Goal: Answer question/provide support: Answer question/provide support

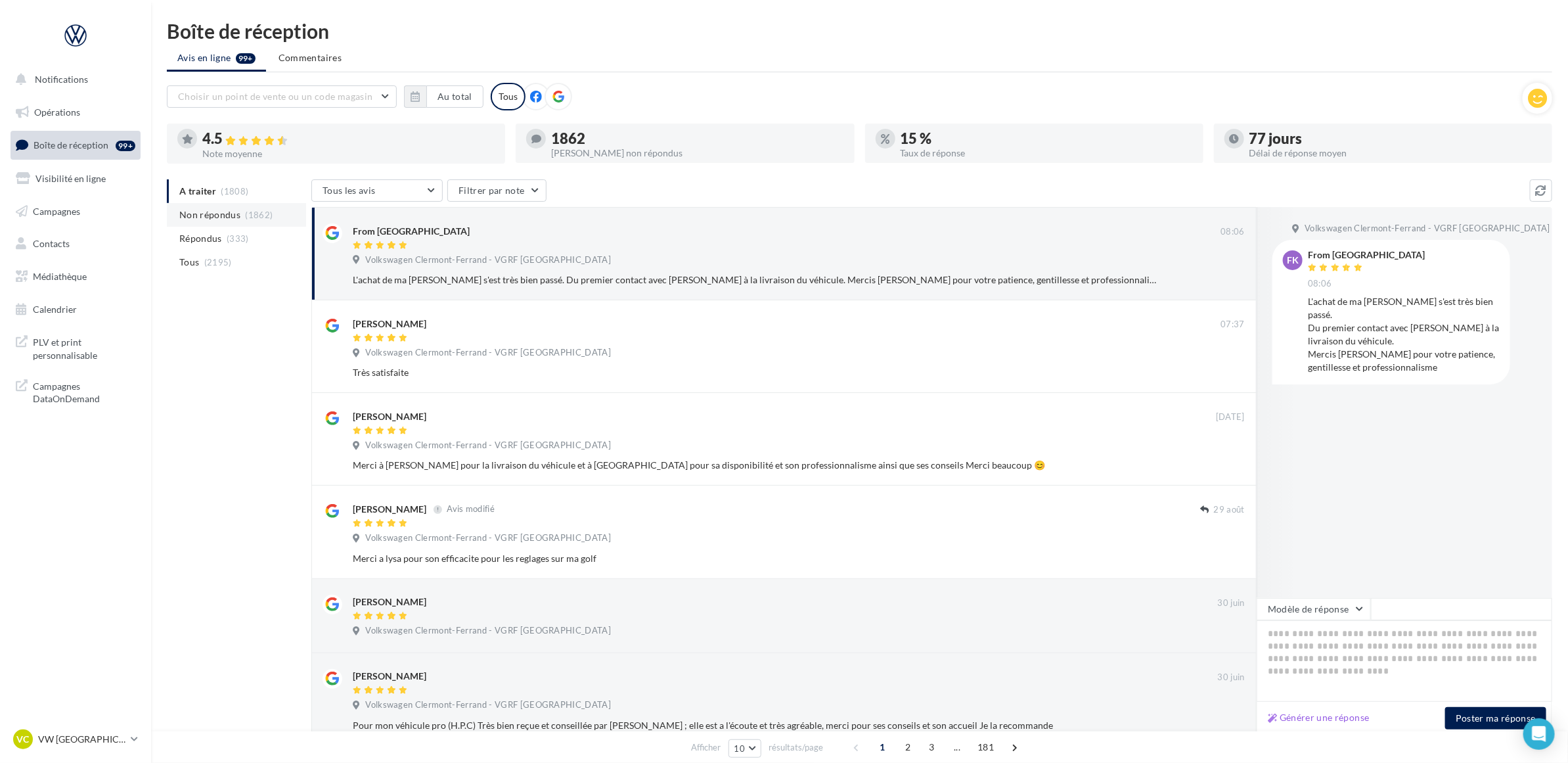
click at [248, 210] on span "(1862)" at bounding box center [260, 215] width 28 height 11
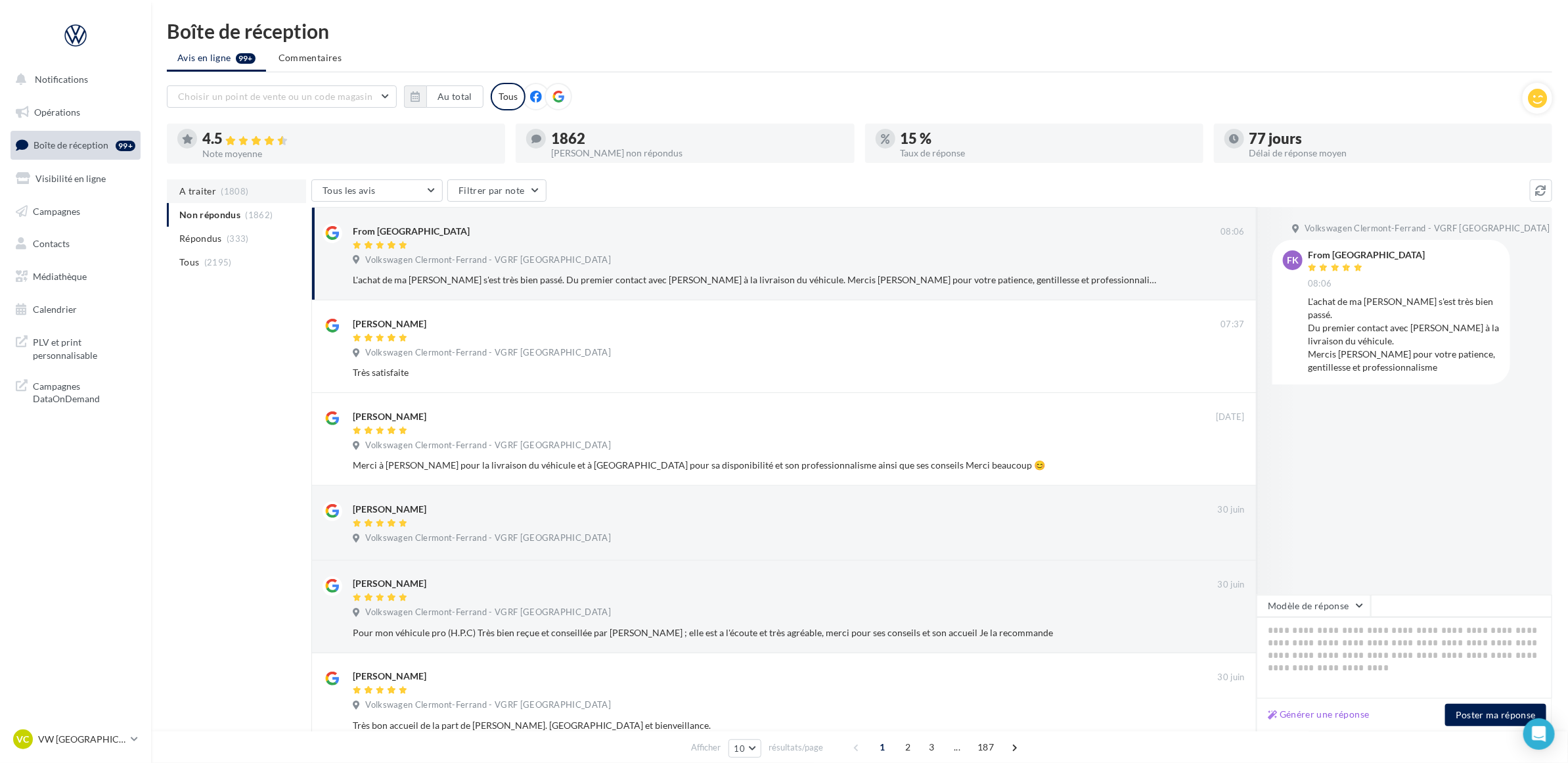
click at [241, 182] on li "A traiter (1808)" at bounding box center [236, 191] width 140 height 24
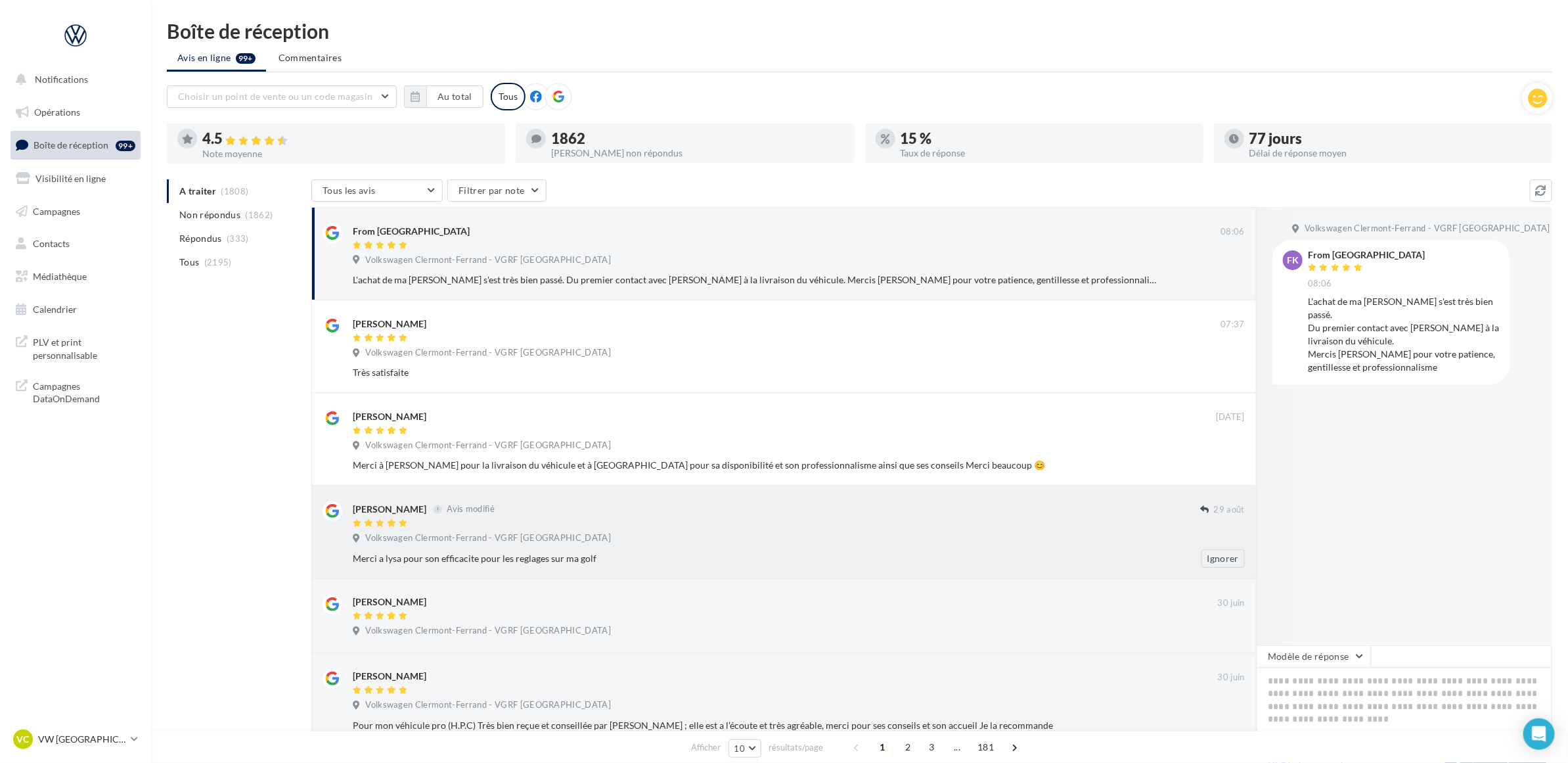
scroll to position [164, 0]
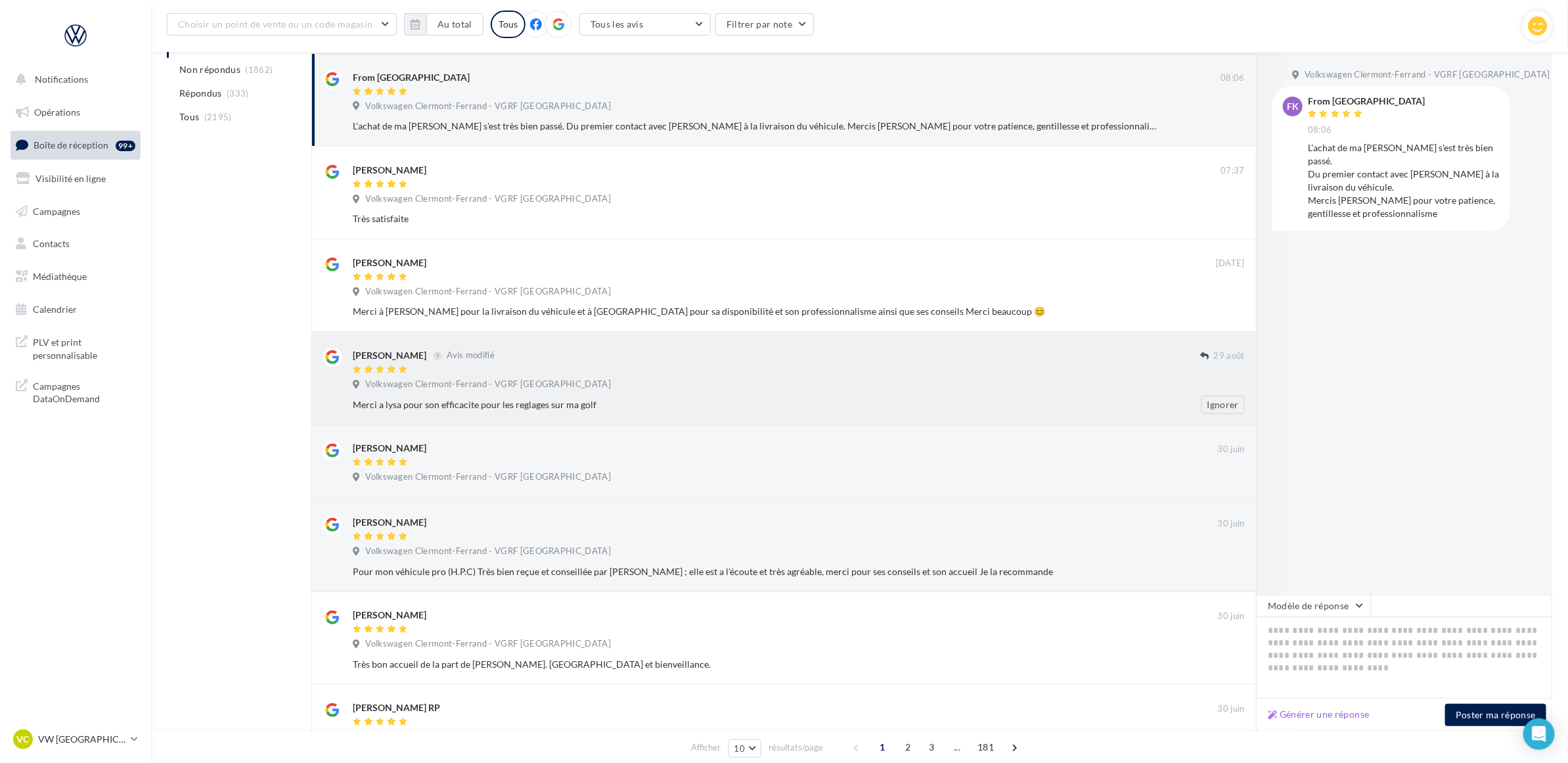
click at [668, 390] on div "Volkswagen Clermont-Ferrand - VGRF [GEOGRAPHIC_DATA]" at bounding box center [799, 385] width 892 height 14
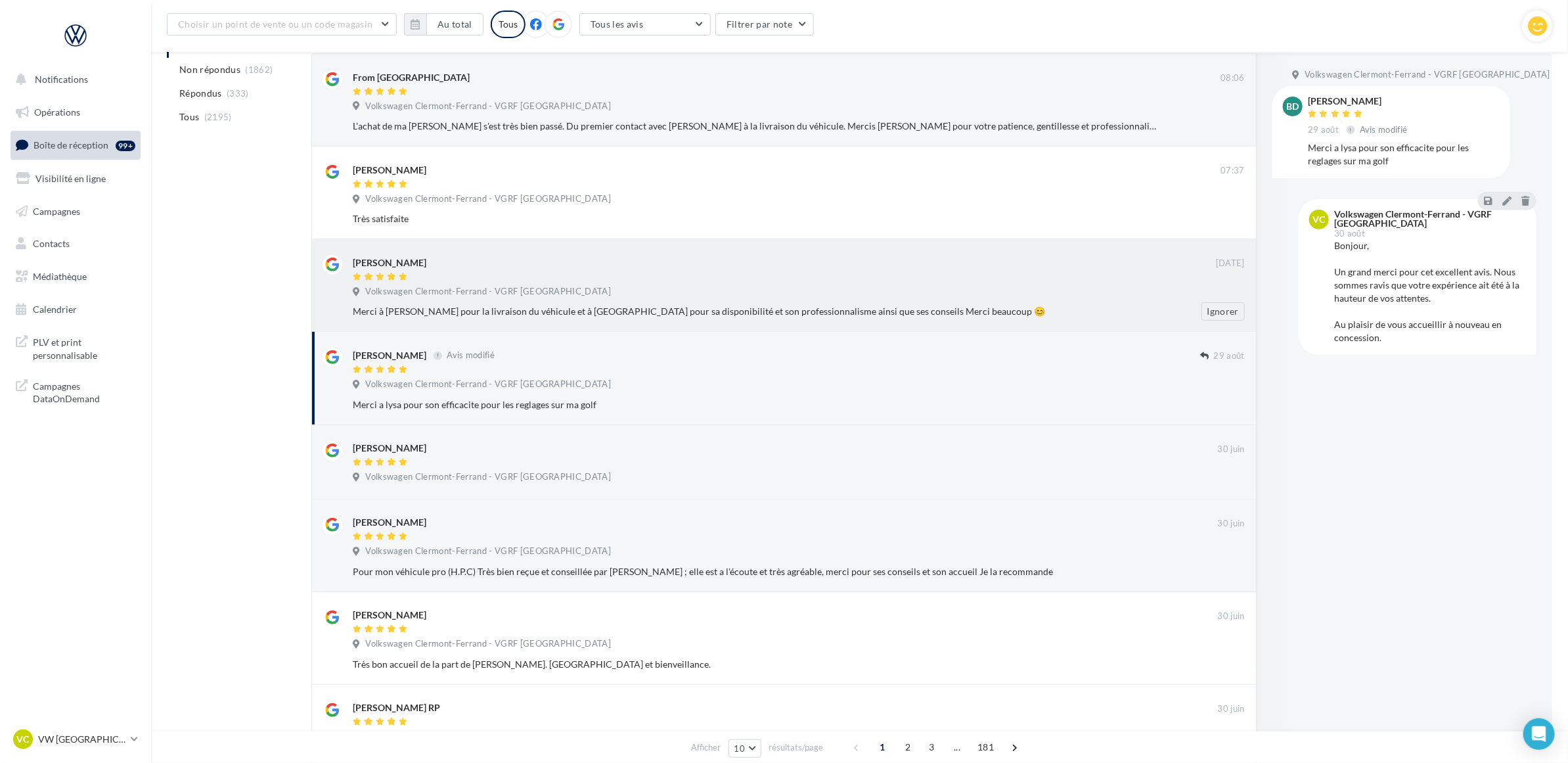
click at [963, 305] on div "Merci à [PERSON_NAME] pour la livraison du véhicule et à [GEOGRAPHIC_DATA] pour…" at bounding box center [756, 311] width 807 height 13
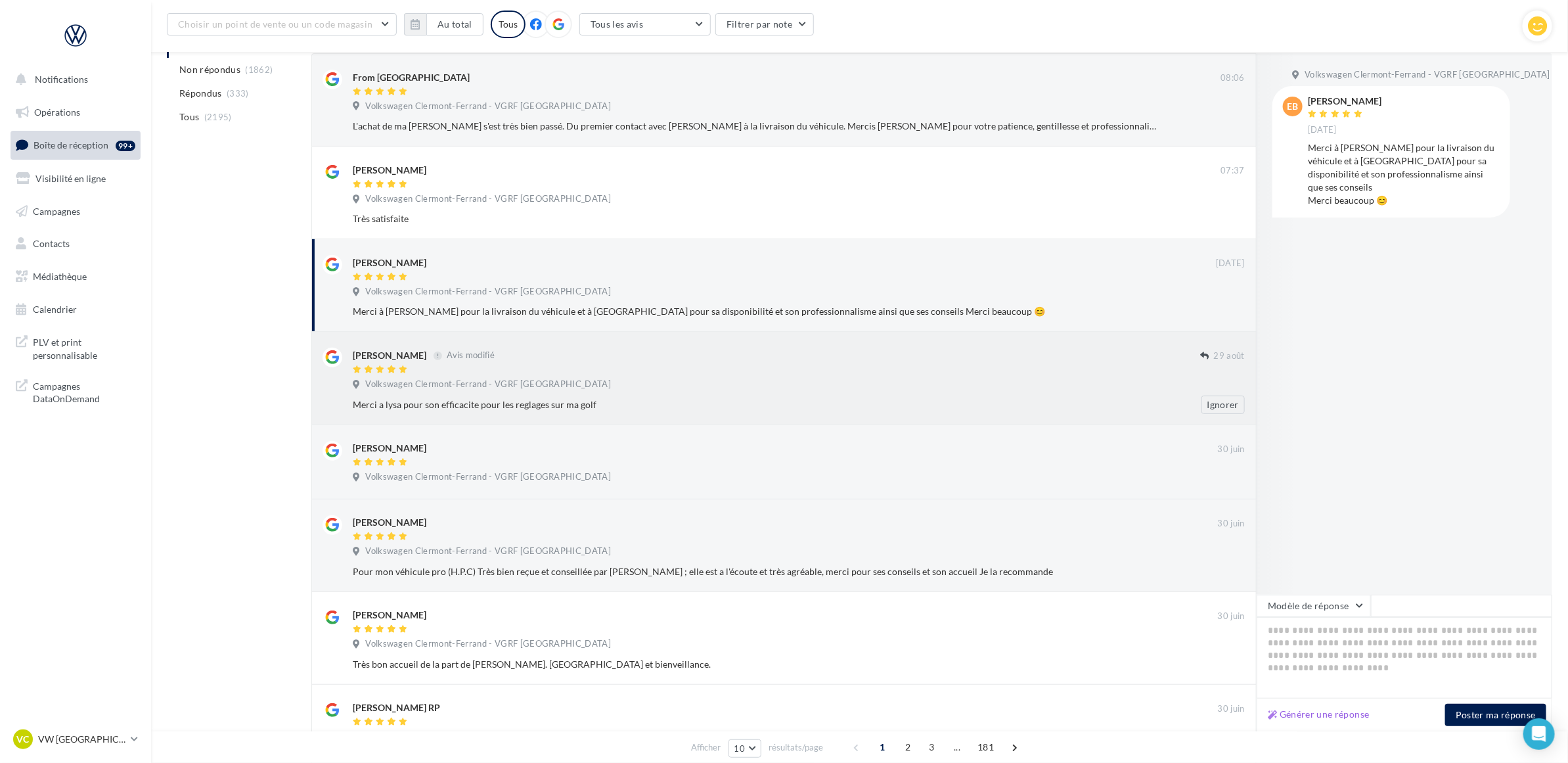
click at [686, 365] on div at bounding box center [777, 370] width 848 height 11
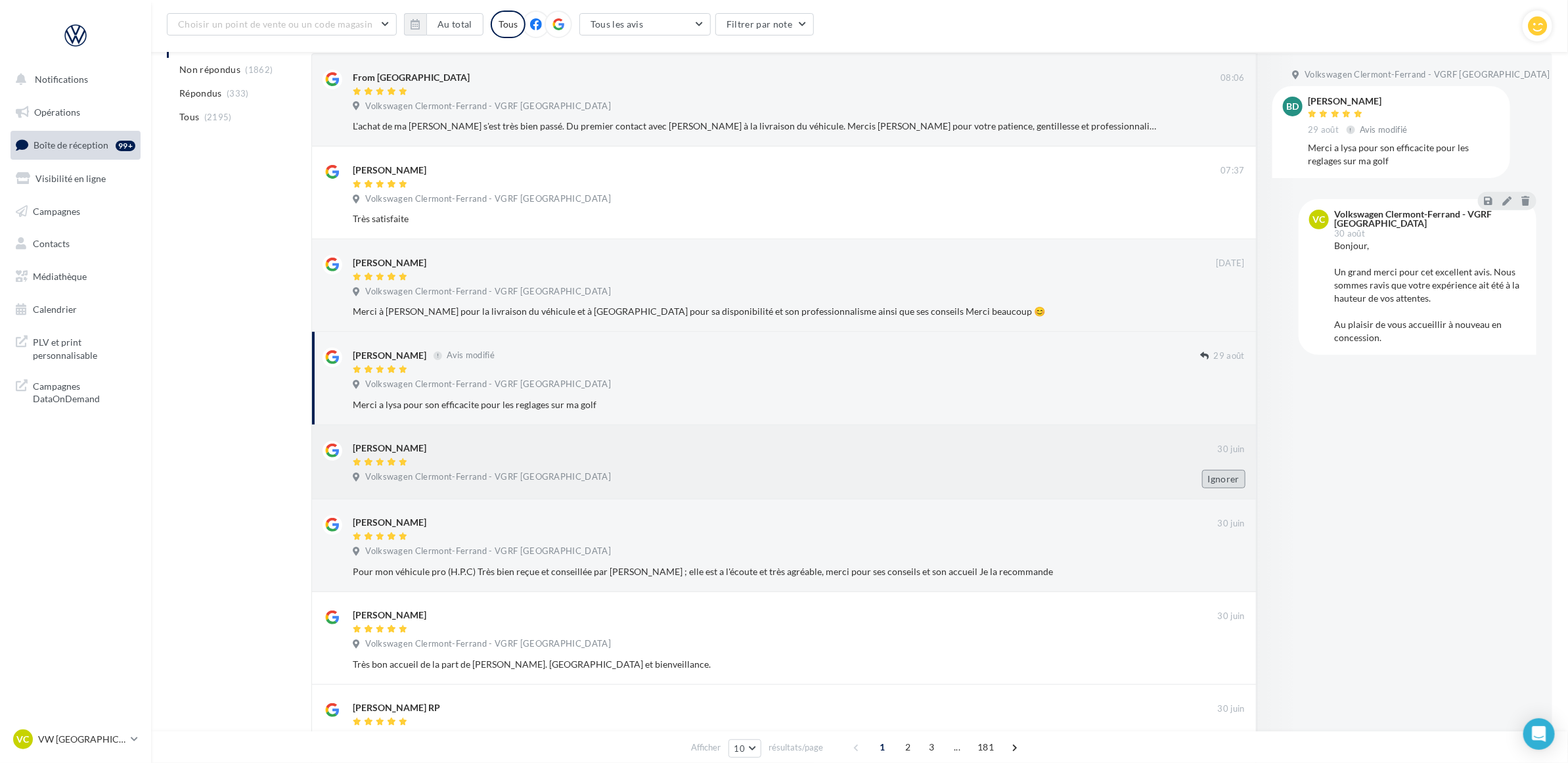
click at [1226, 477] on button "Ignorer" at bounding box center [1224, 478] width 43 height 18
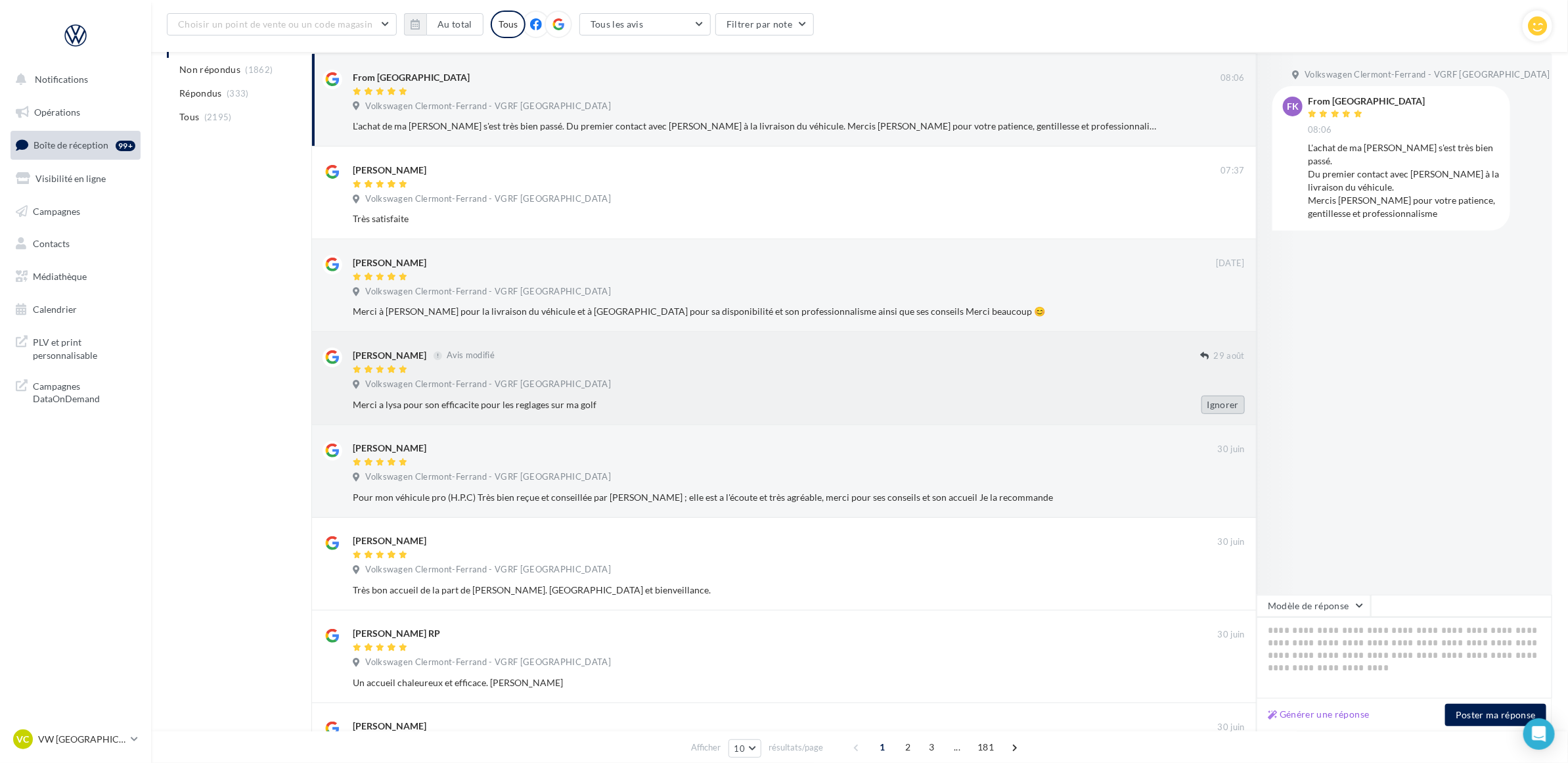
click at [1214, 405] on button "Ignorer" at bounding box center [1223, 405] width 43 height 18
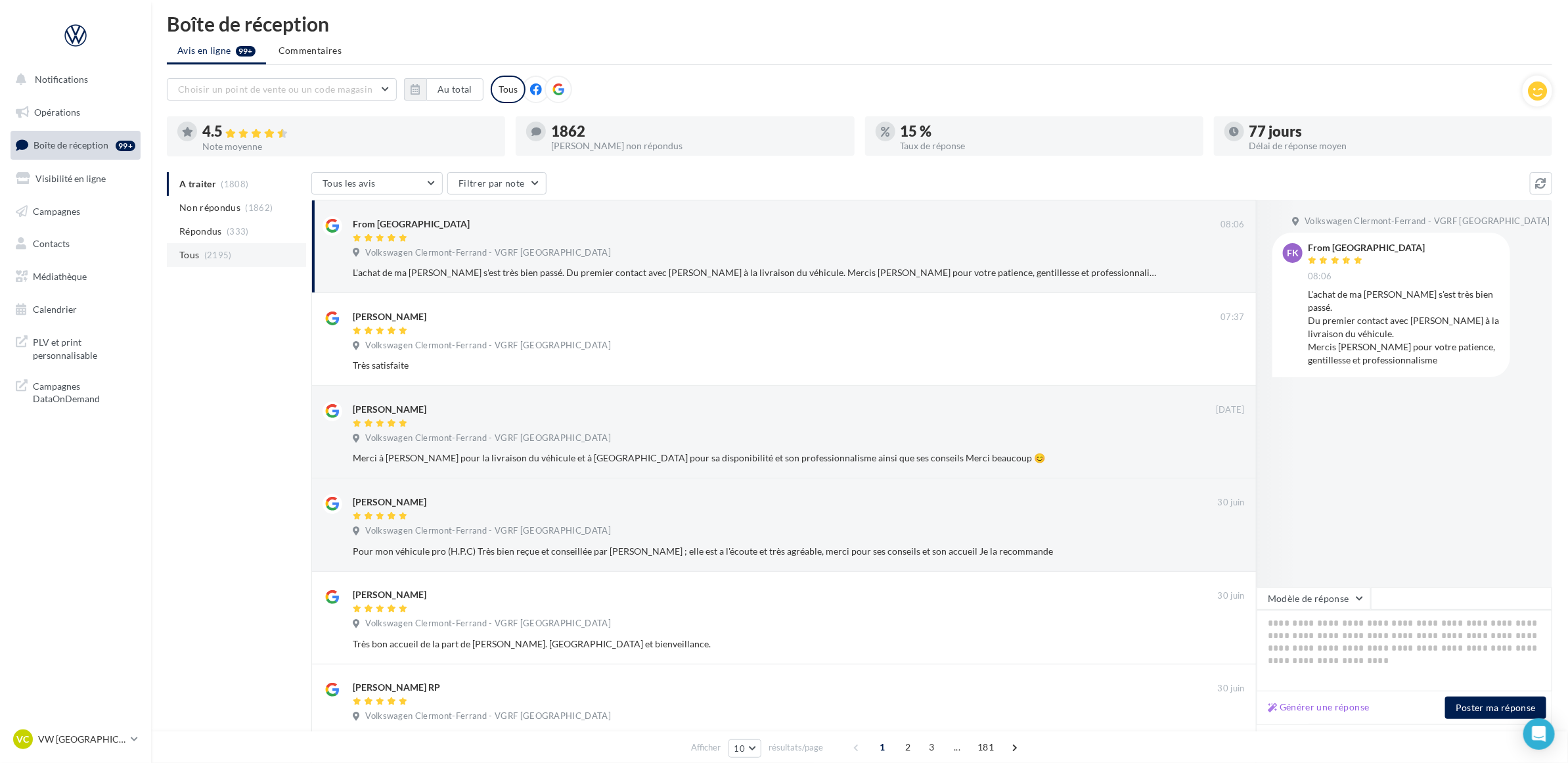
scroll to position [0, 0]
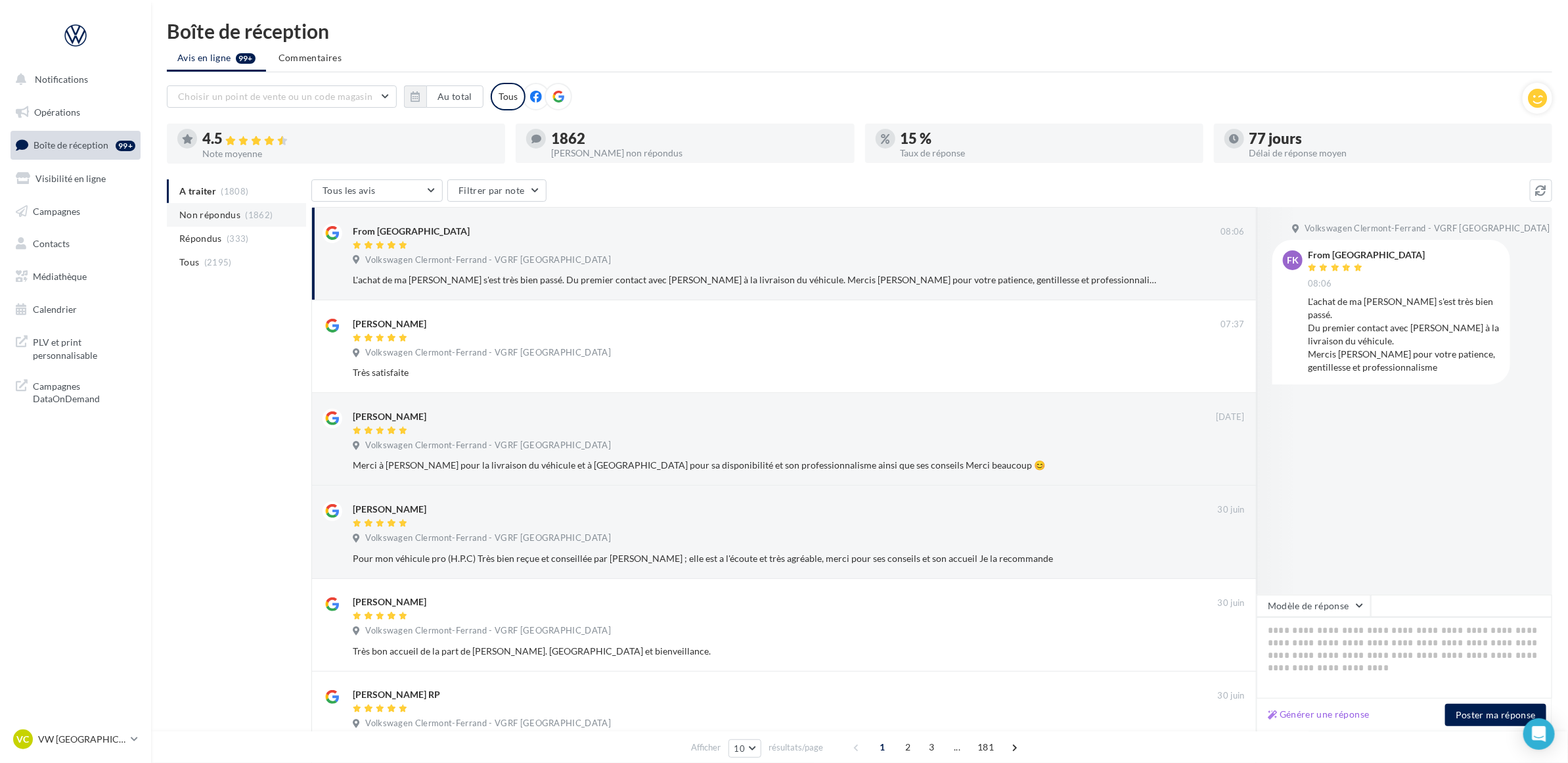
click at [237, 205] on li "Non répondus (1862)" at bounding box center [236, 215] width 140 height 24
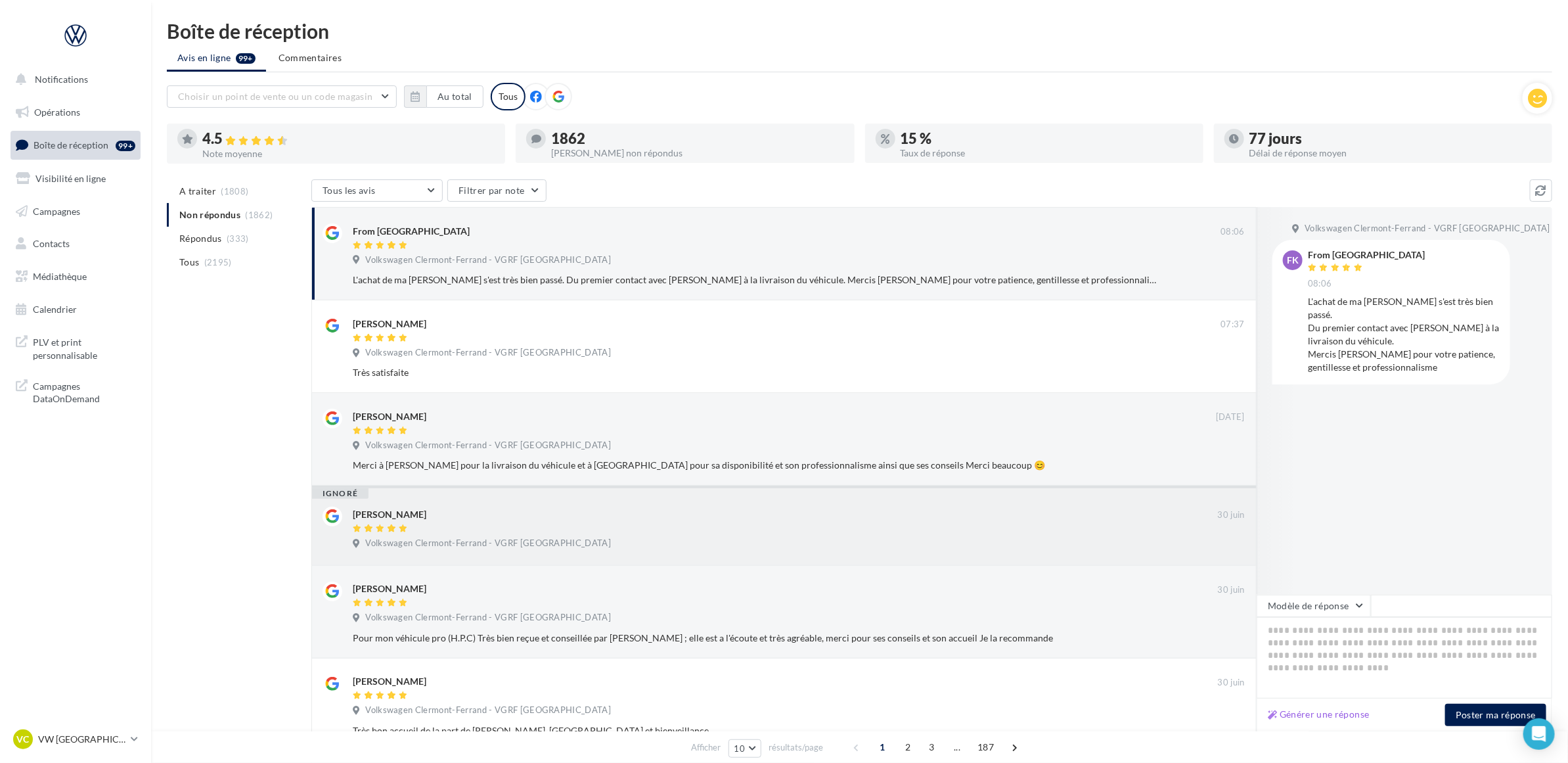
drag, startPoint x: 542, startPoint y: 516, endPoint x: 516, endPoint y: 535, distance: 32.2
click at [516, 535] on div "Jean Sébastien 30 juin Volkswagen Clermont-Ferrand - VGRF Auvergne" at bounding box center [799, 531] width 892 height 47
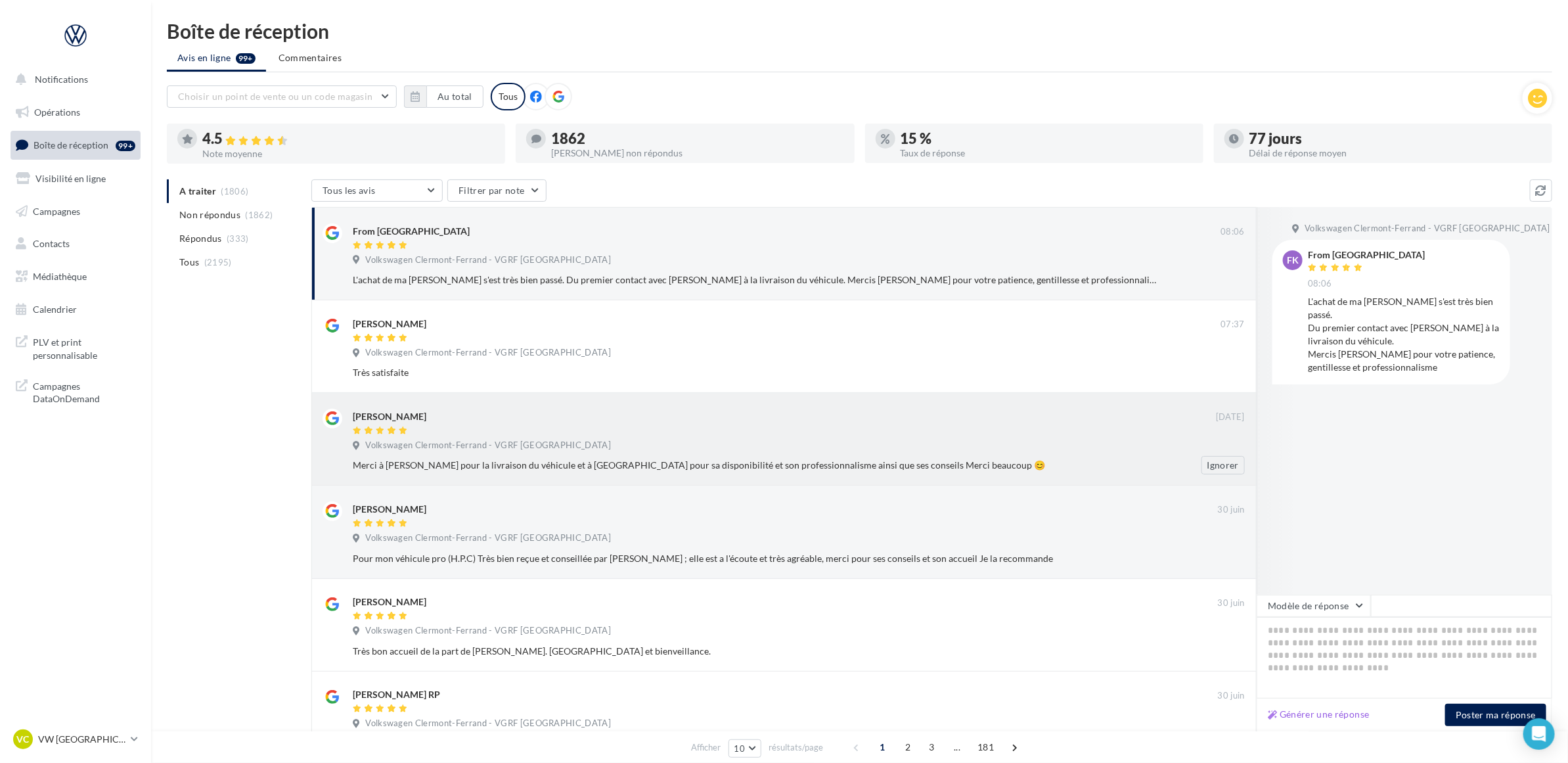
click at [505, 465] on div "Merci à [PERSON_NAME] pour la livraison du véhicule et à [GEOGRAPHIC_DATA] pour…" at bounding box center [756, 465] width 807 height 13
click at [209, 513] on div "A traiter (1806) Non répondus (1862) Répondus (333) Tous (2195) Tous les avis T…" at bounding box center [859, 657] width 1386 height 955
click at [228, 245] on li "Répondus (333)" at bounding box center [236, 238] width 140 height 24
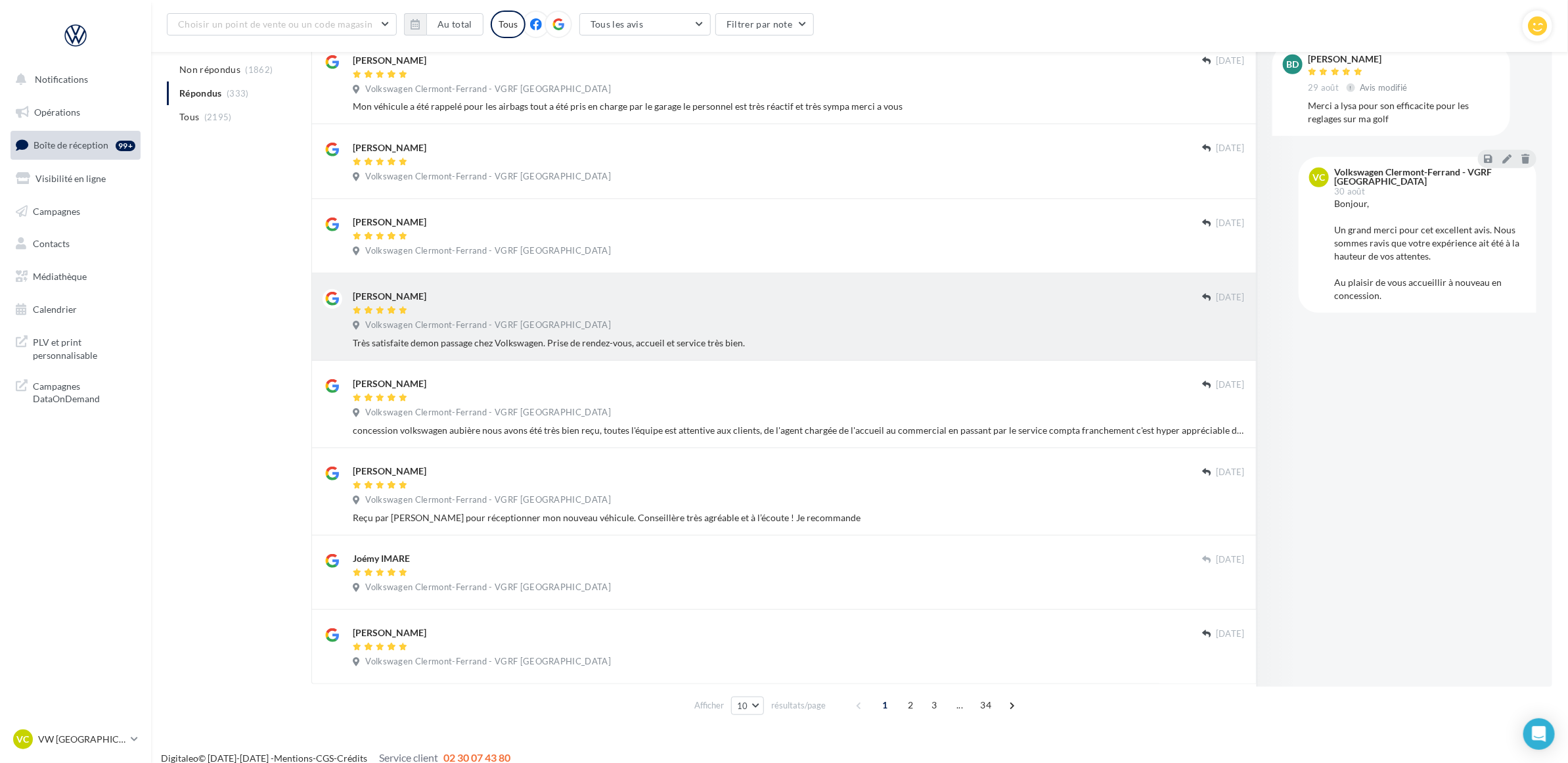
scroll to position [377, 0]
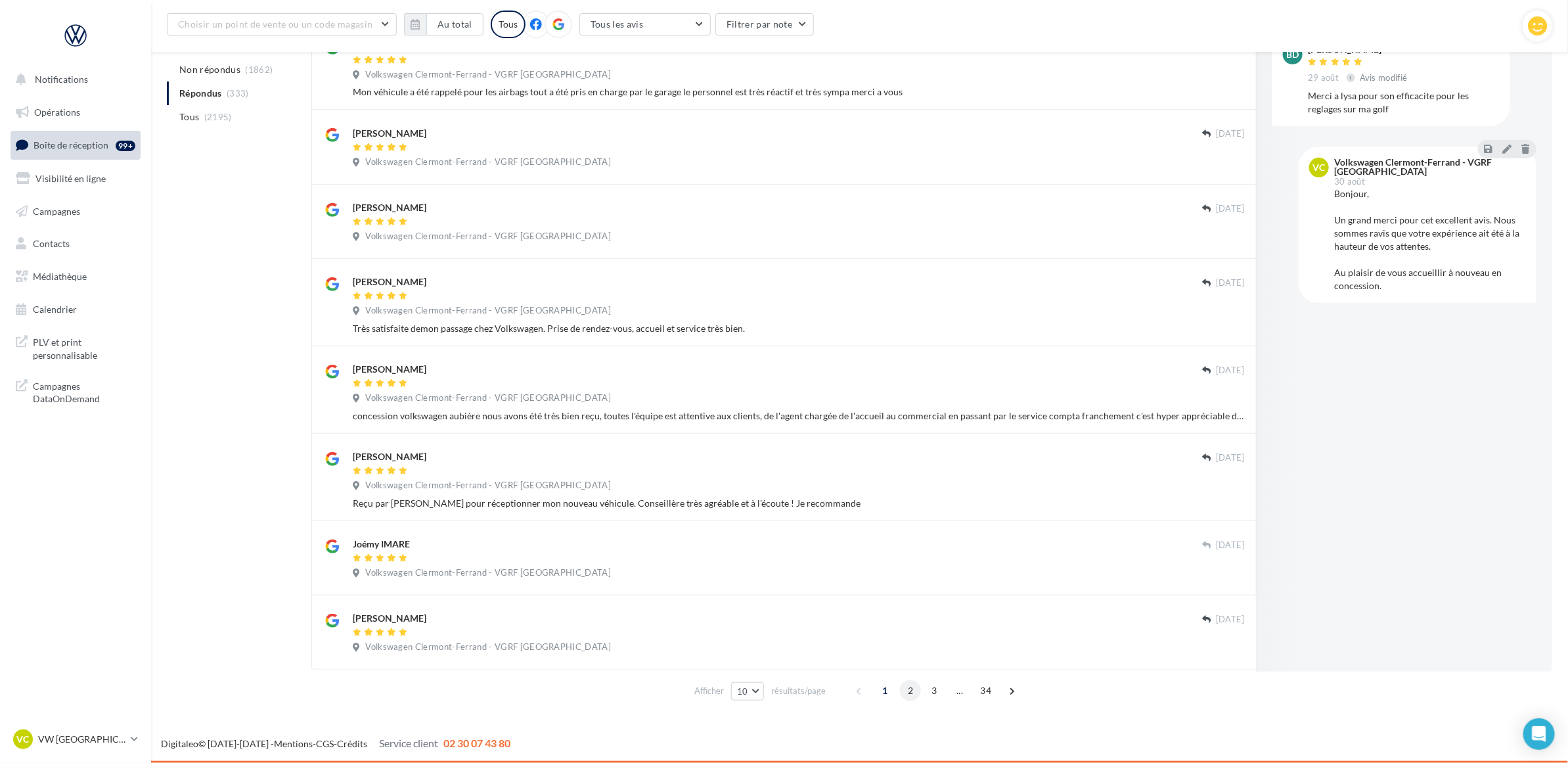
click at [917, 690] on span "2" at bounding box center [910, 690] width 21 height 21
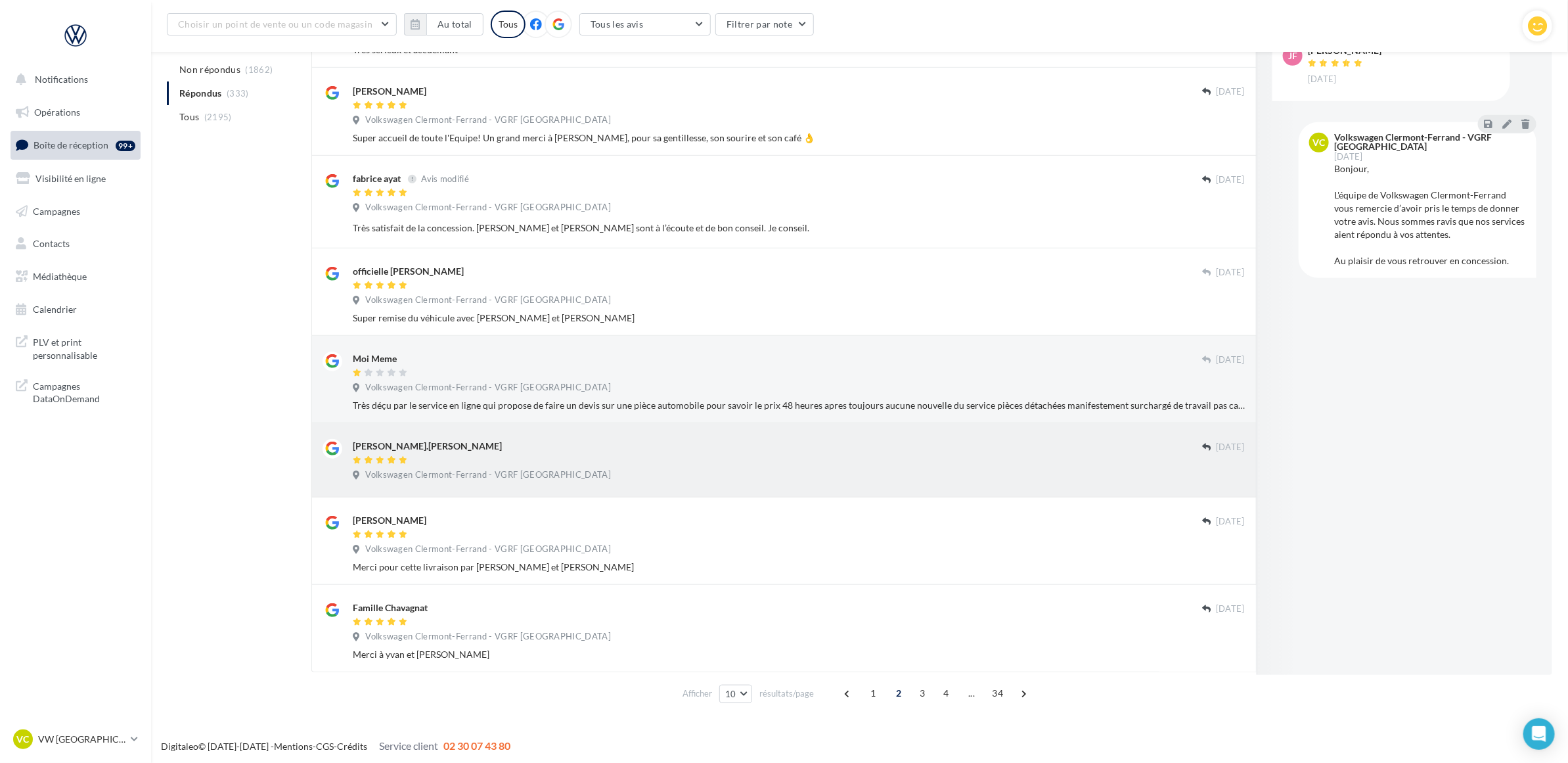
scroll to position [403, 0]
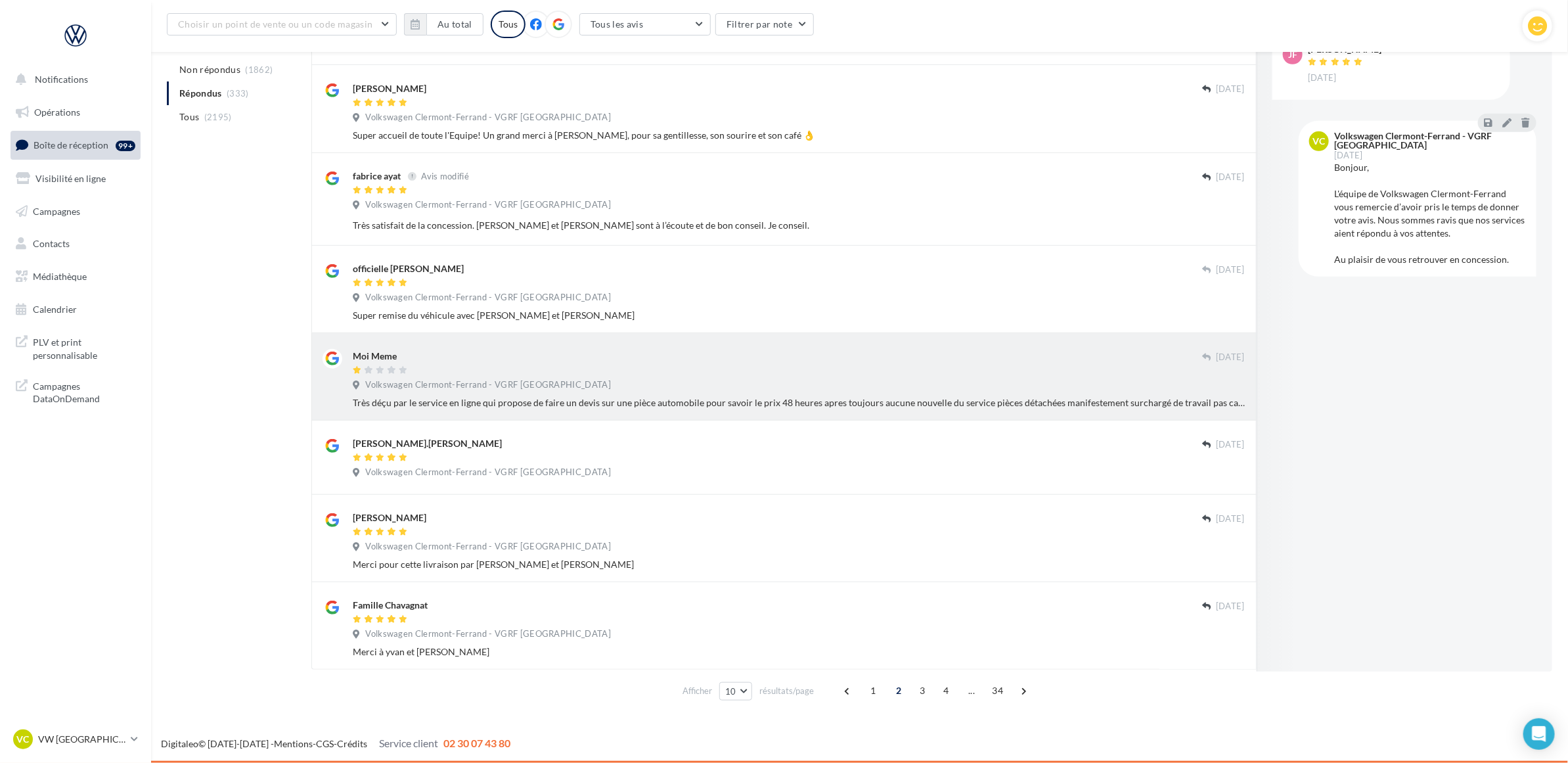
click at [618, 413] on div "Moi Meme 10 oct. Volkswagen Clermont-Ferrand - VGRF Auvergne Très déçu par le s…" at bounding box center [784, 377] width 945 height 87
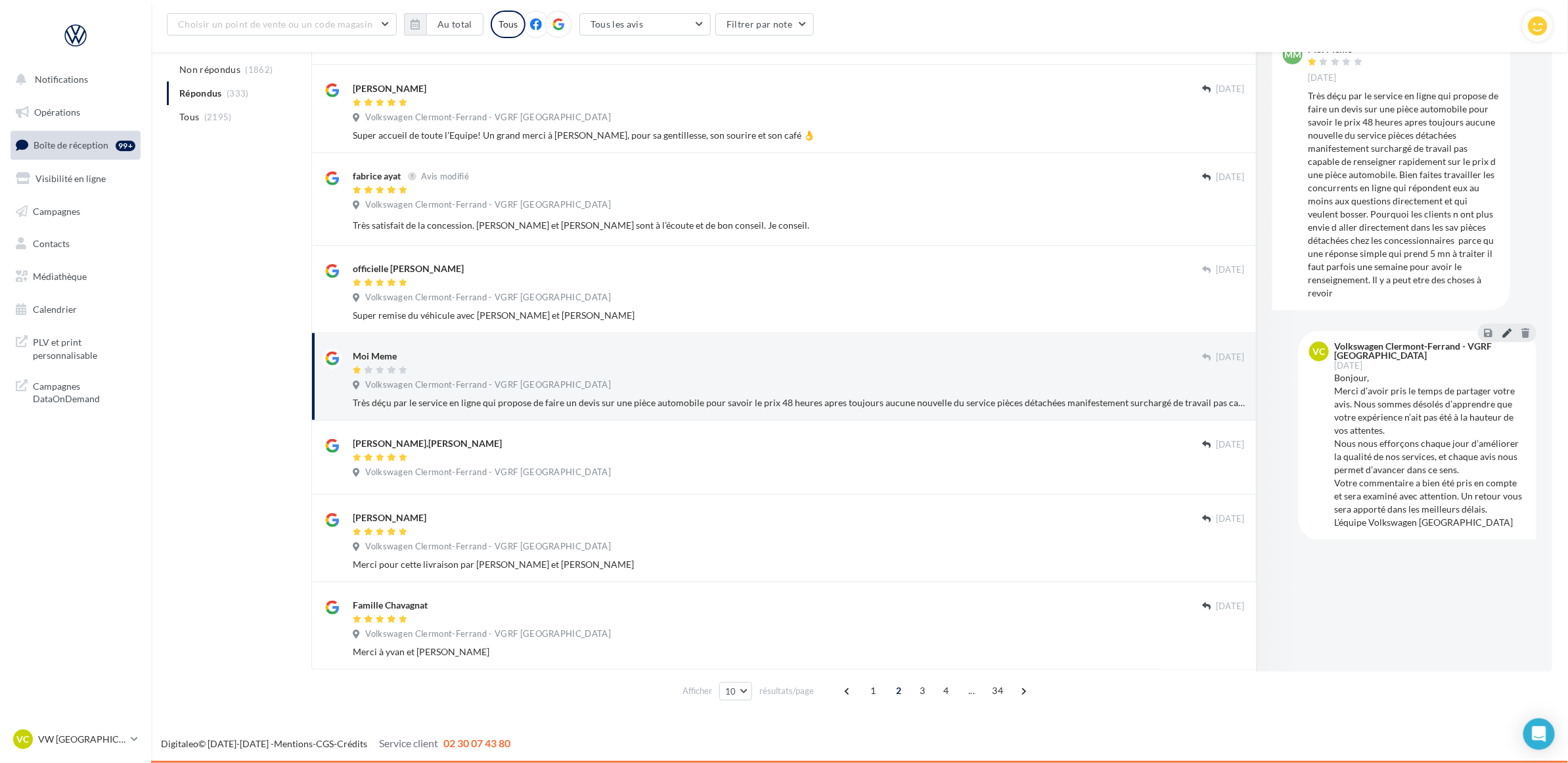
click at [1512, 328] on icon at bounding box center [1507, 333] width 9 height 9
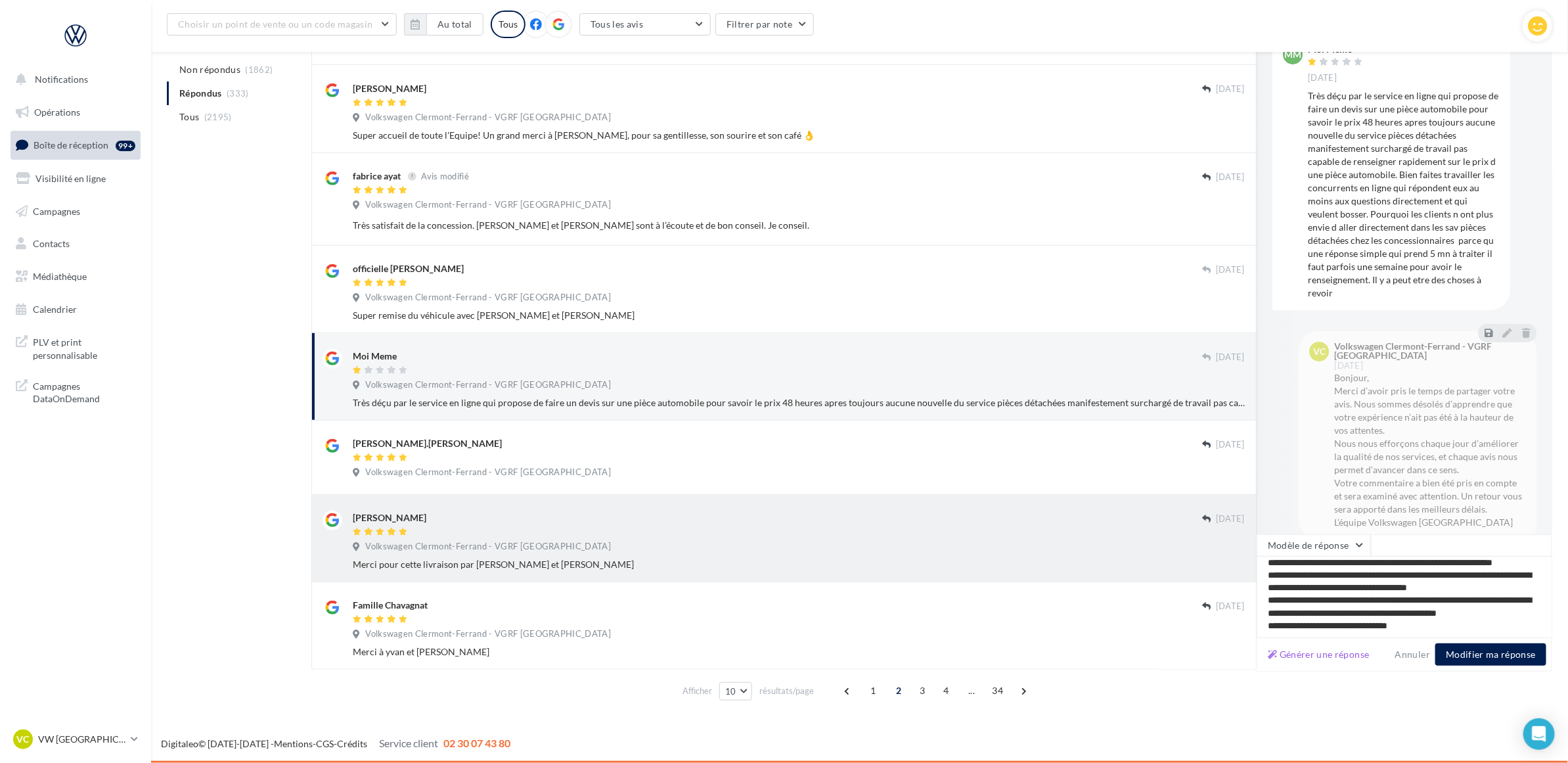
scroll to position [0, 0]
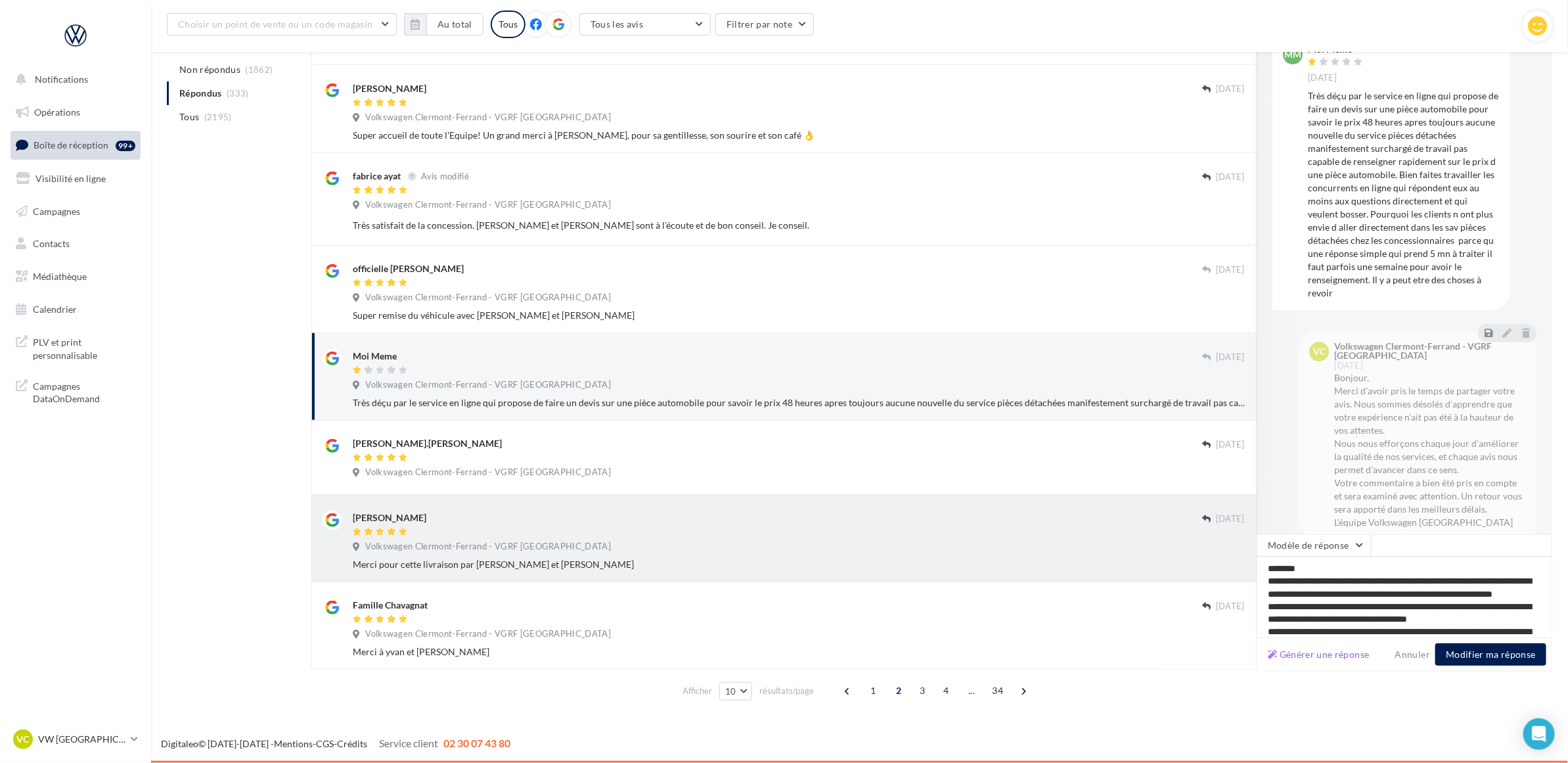
drag, startPoint x: 1462, startPoint y: 630, endPoint x: 1083, endPoint y: 521, distance: 394.4
click at [1083, 521] on div "Jean-françois Paulet 11 oct. Volkswagen Clermont-Ferrand - VGRF Auvergne ANTI D…" at bounding box center [932, 242] width 1241 height 853
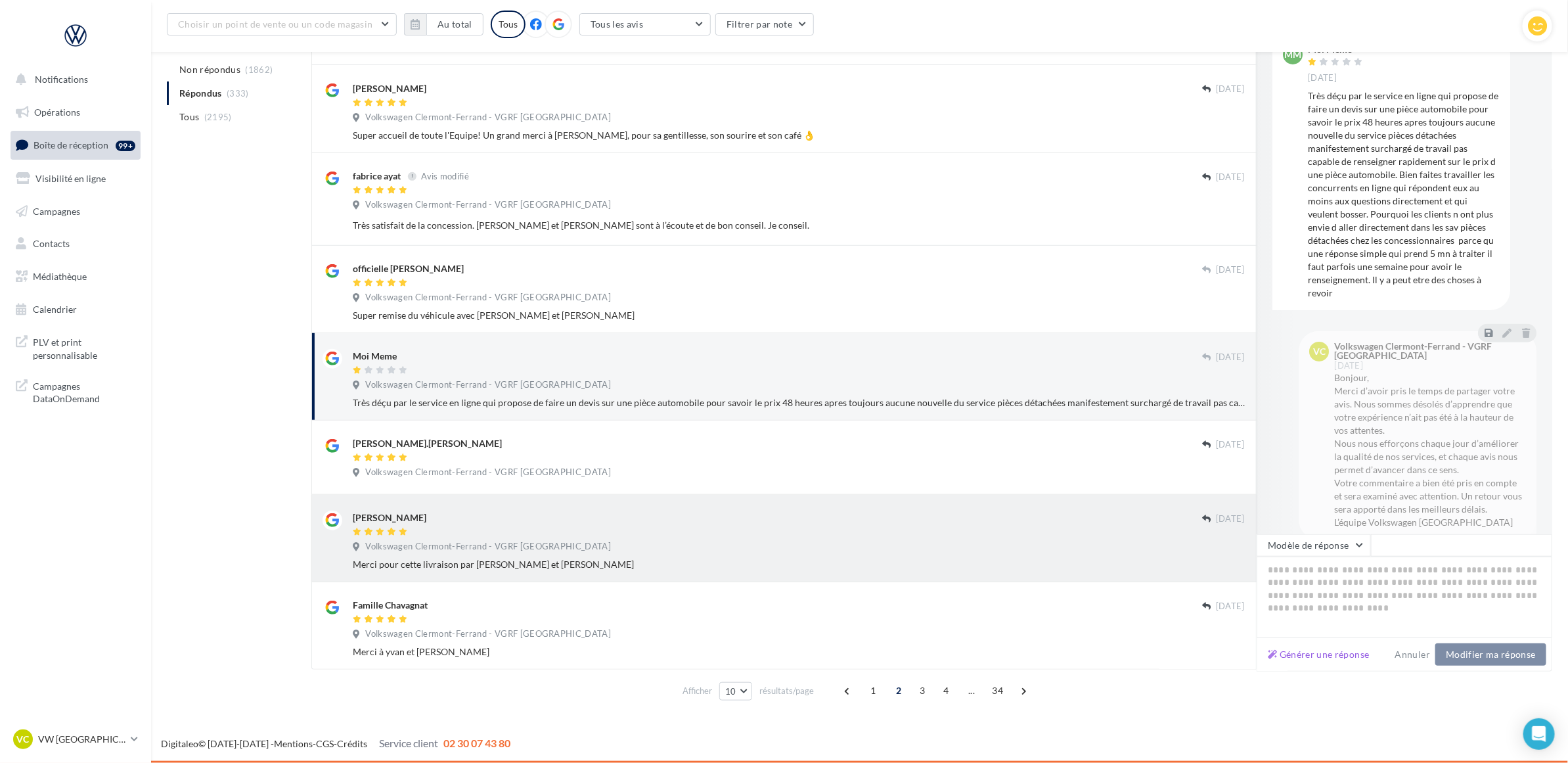
type textarea "**********"
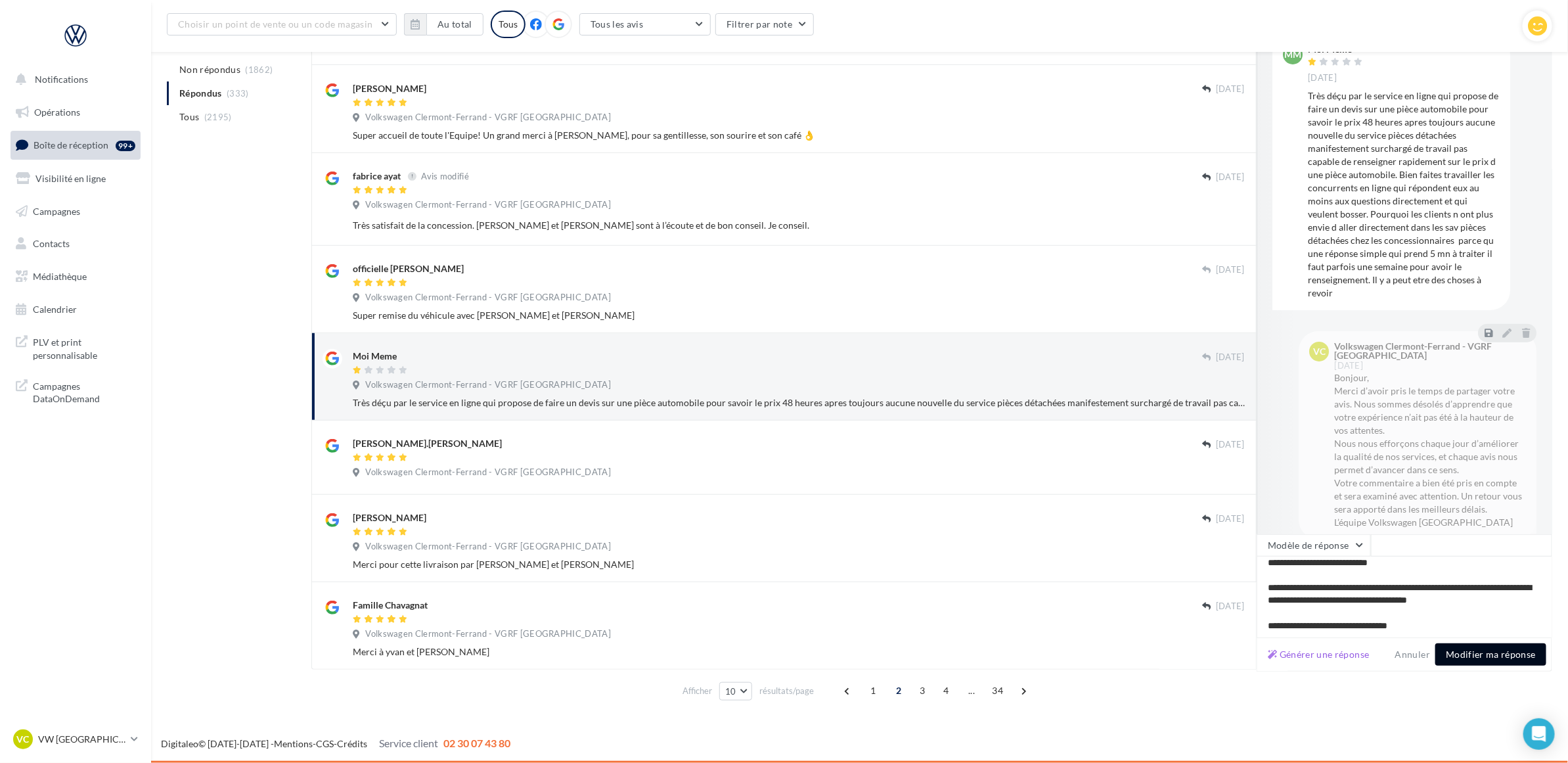
type textarea "**********"
click at [1508, 661] on button "Modifier ma réponse" at bounding box center [1491, 654] width 111 height 22
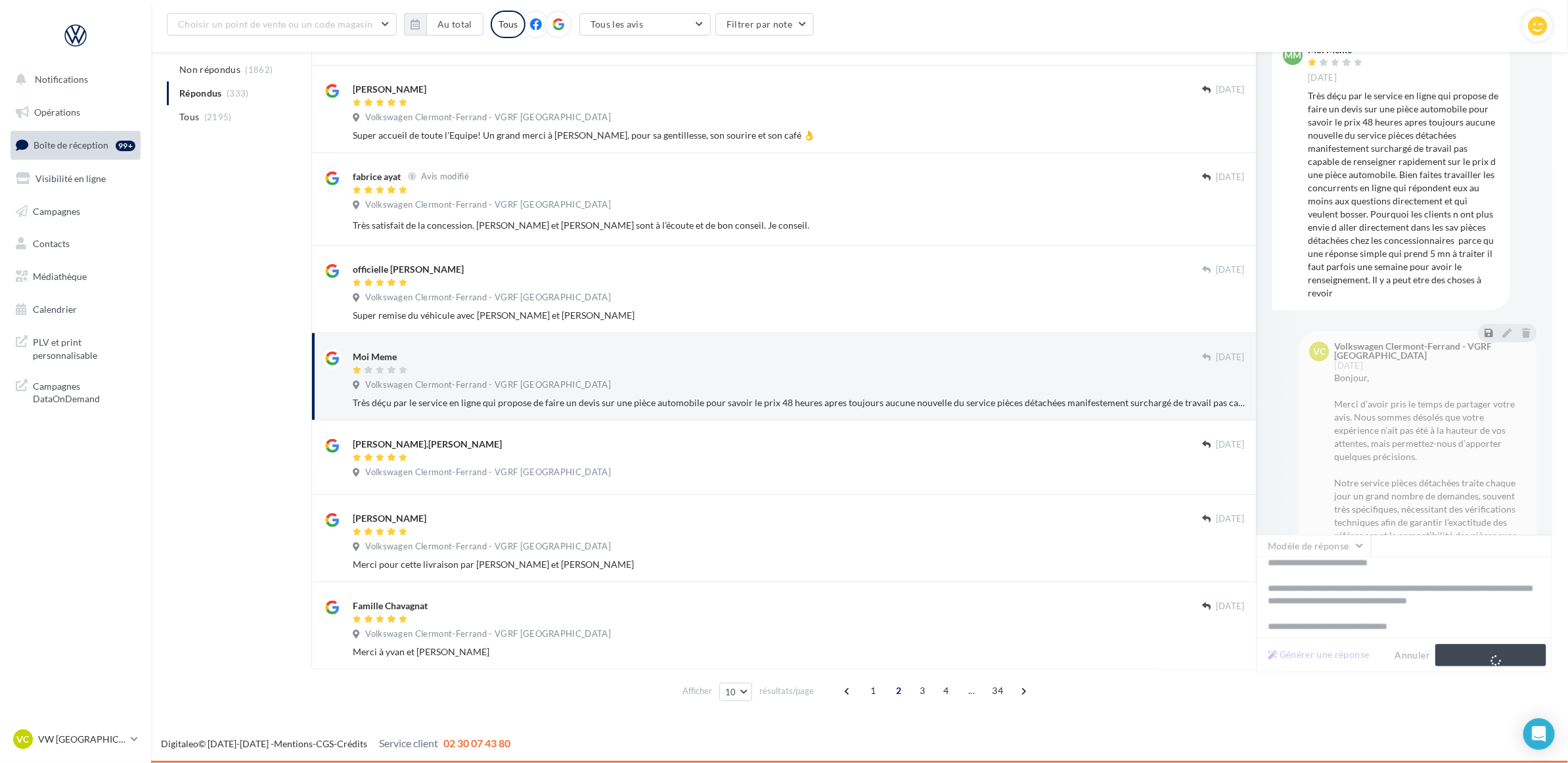
scroll to position [403, 0]
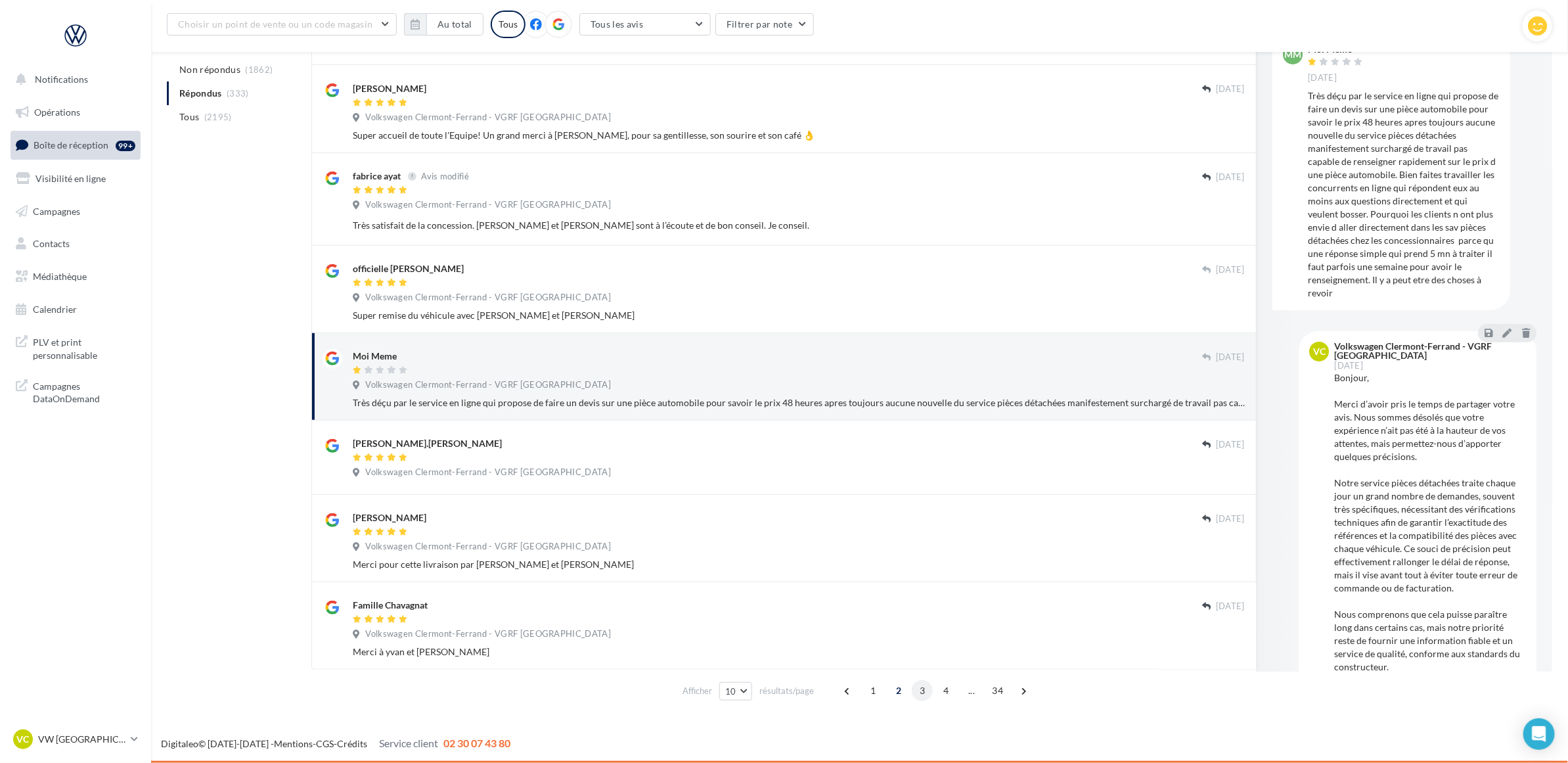
click at [917, 688] on span "3" at bounding box center [922, 690] width 21 height 21
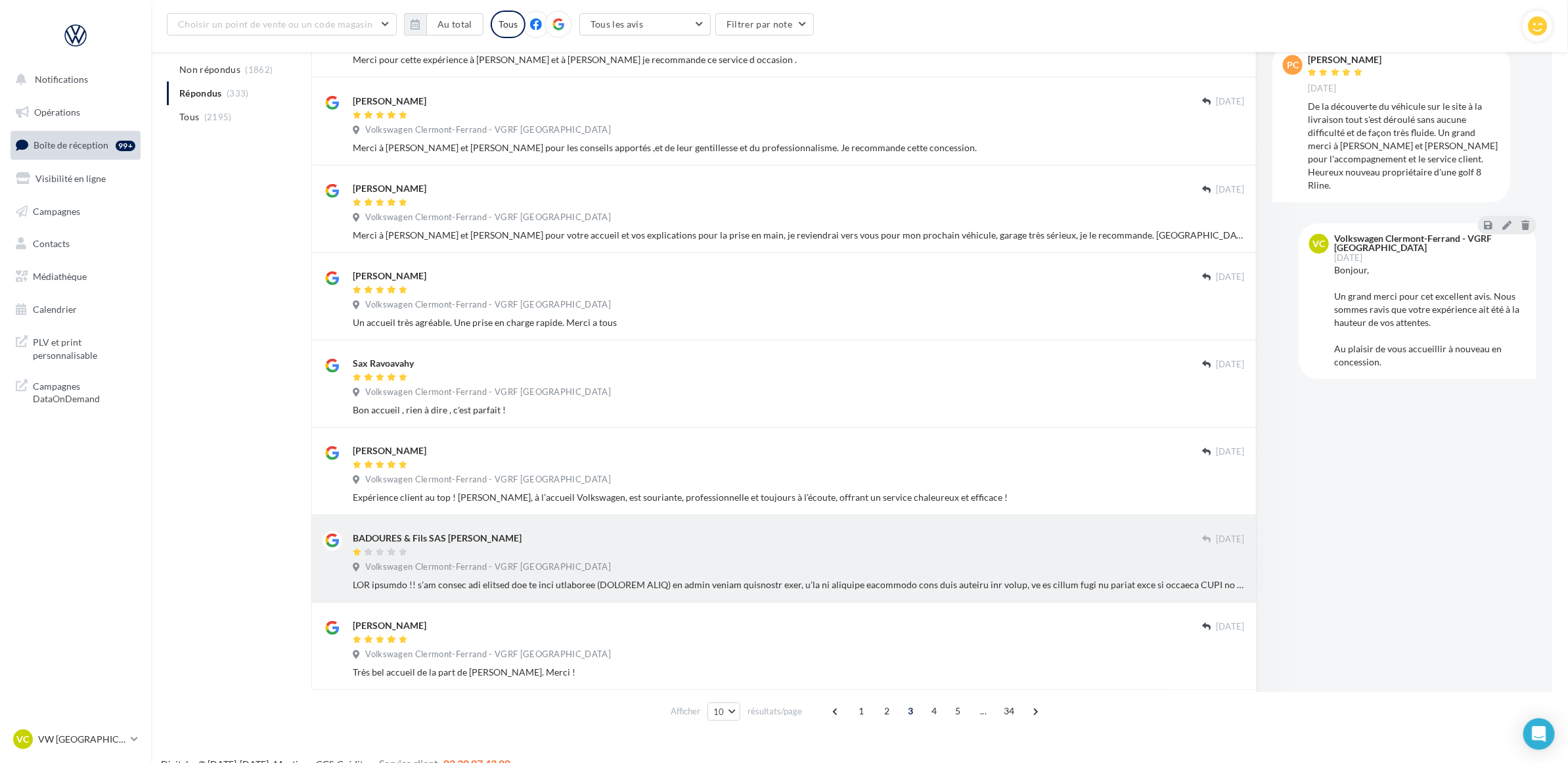
click at [1023, 544] on div "BADOURES & Fils SAS BADOURES Stéphane" at bounding box center [778, 537] width 850 height 14
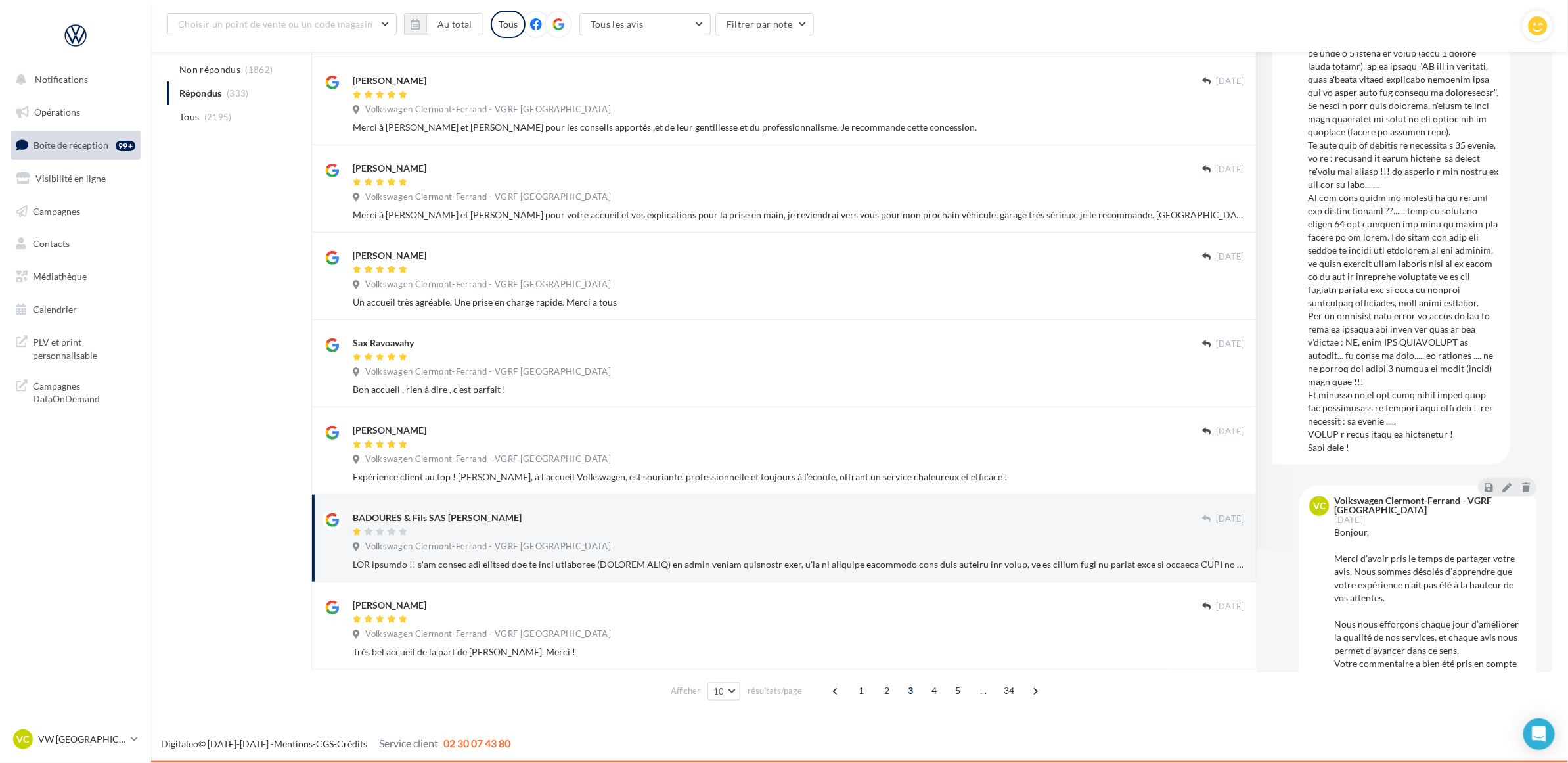
scroll to position [231, 0]
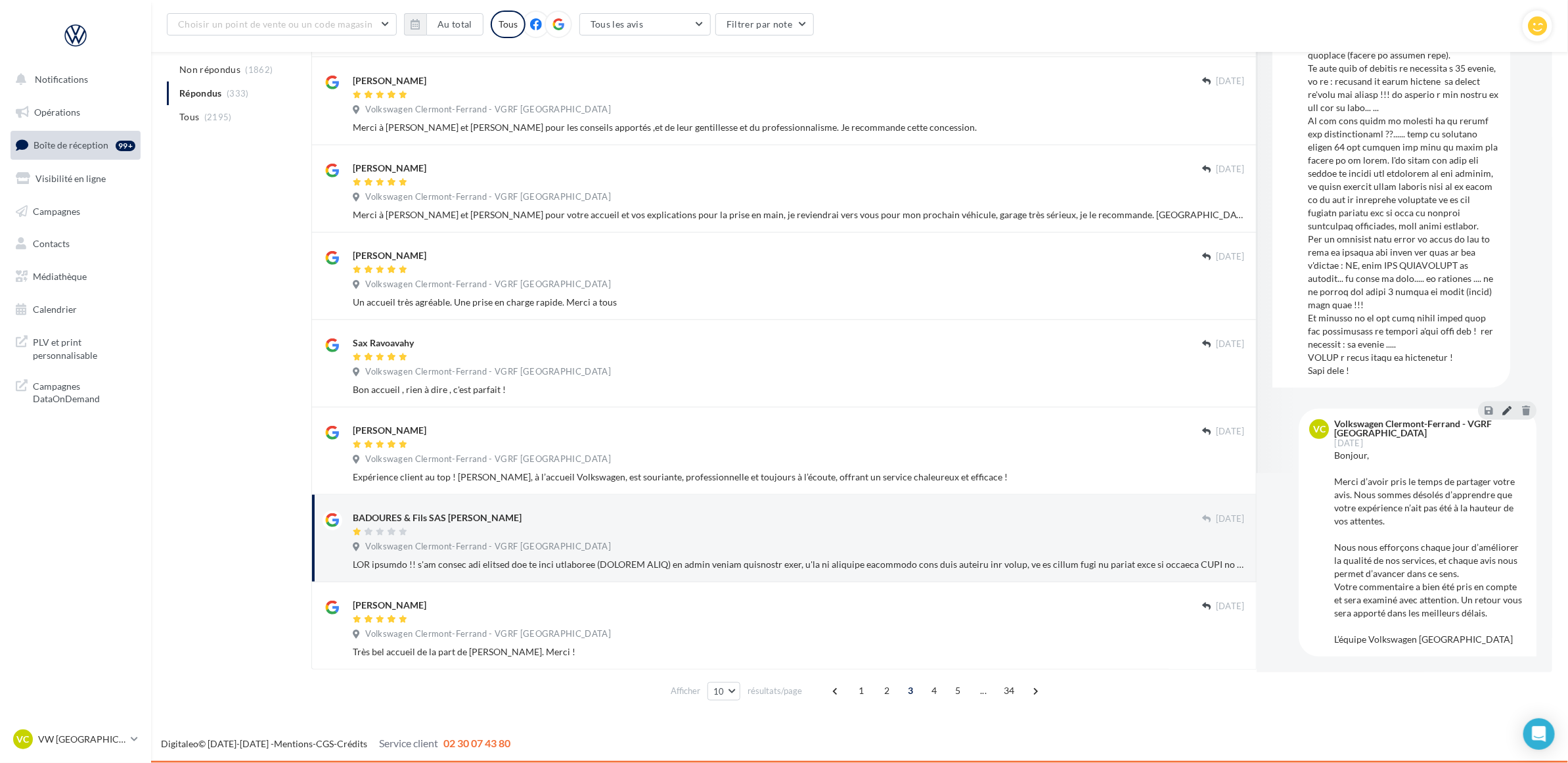
click at [1502, 411] on icon at bounding box center [1507, 410] width 9 height 9
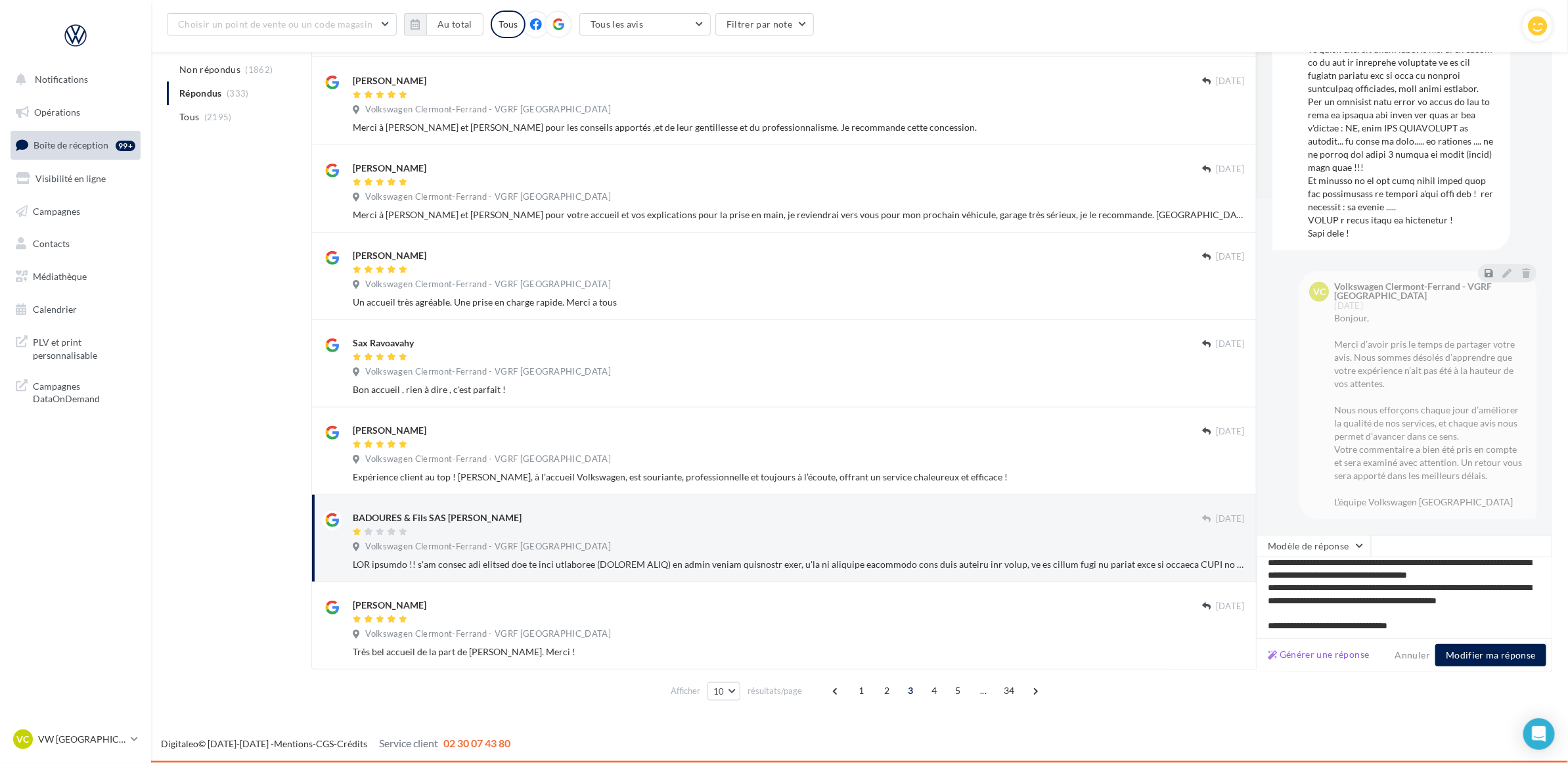
scroll to position [0, 0]
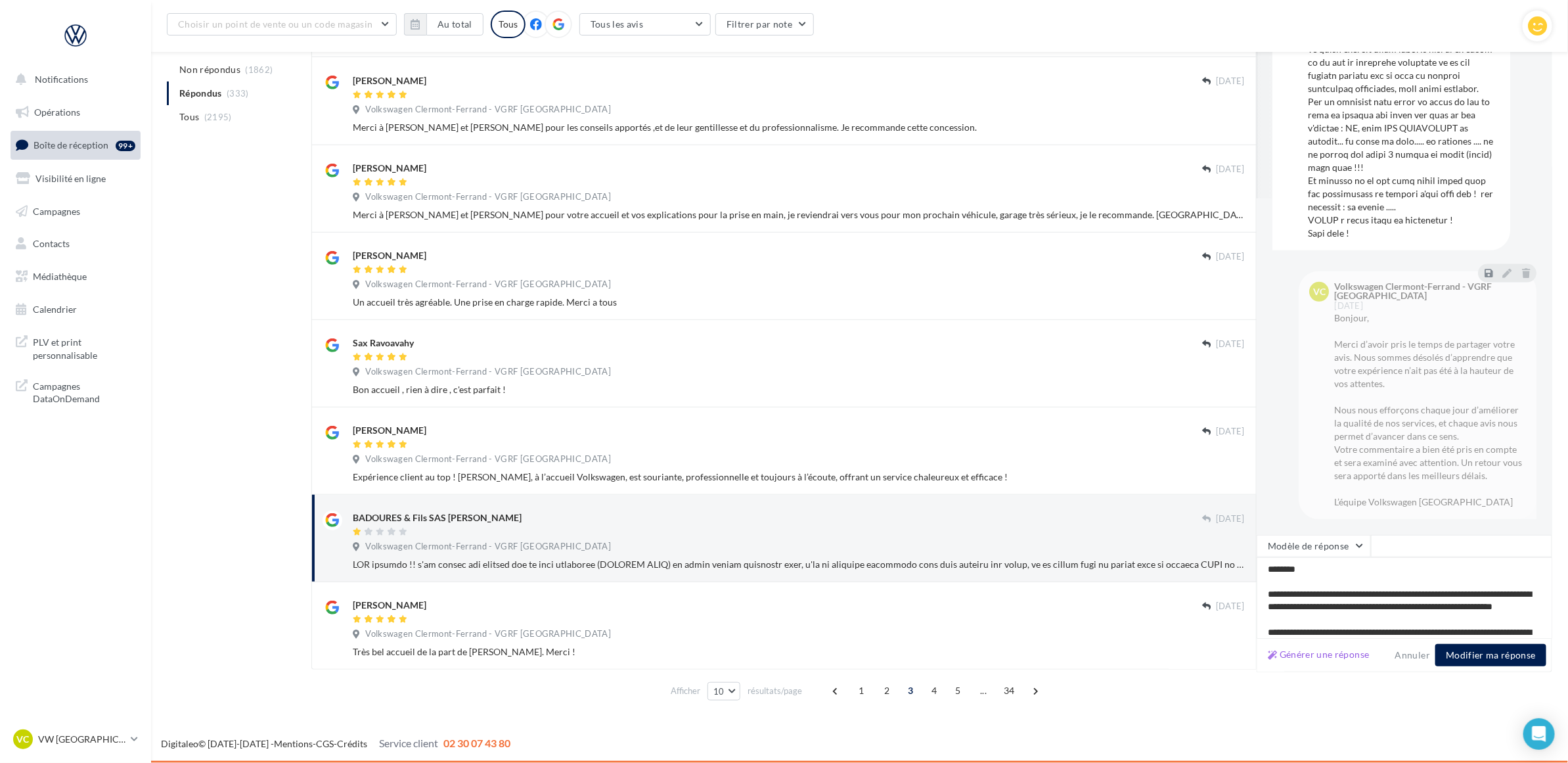
drag, startPoint x: 1443, startPoint y: 625, endPoint x: 1220, endPoint y: 493, distance: 259.1
click at [1220, 493] on div "Patrick Cordonnier 09 oct. Volkswagen Clermont-Ferrand - VGRF Auvergne De la dé…" at bounding box center [932, 232] width 1241 height 874
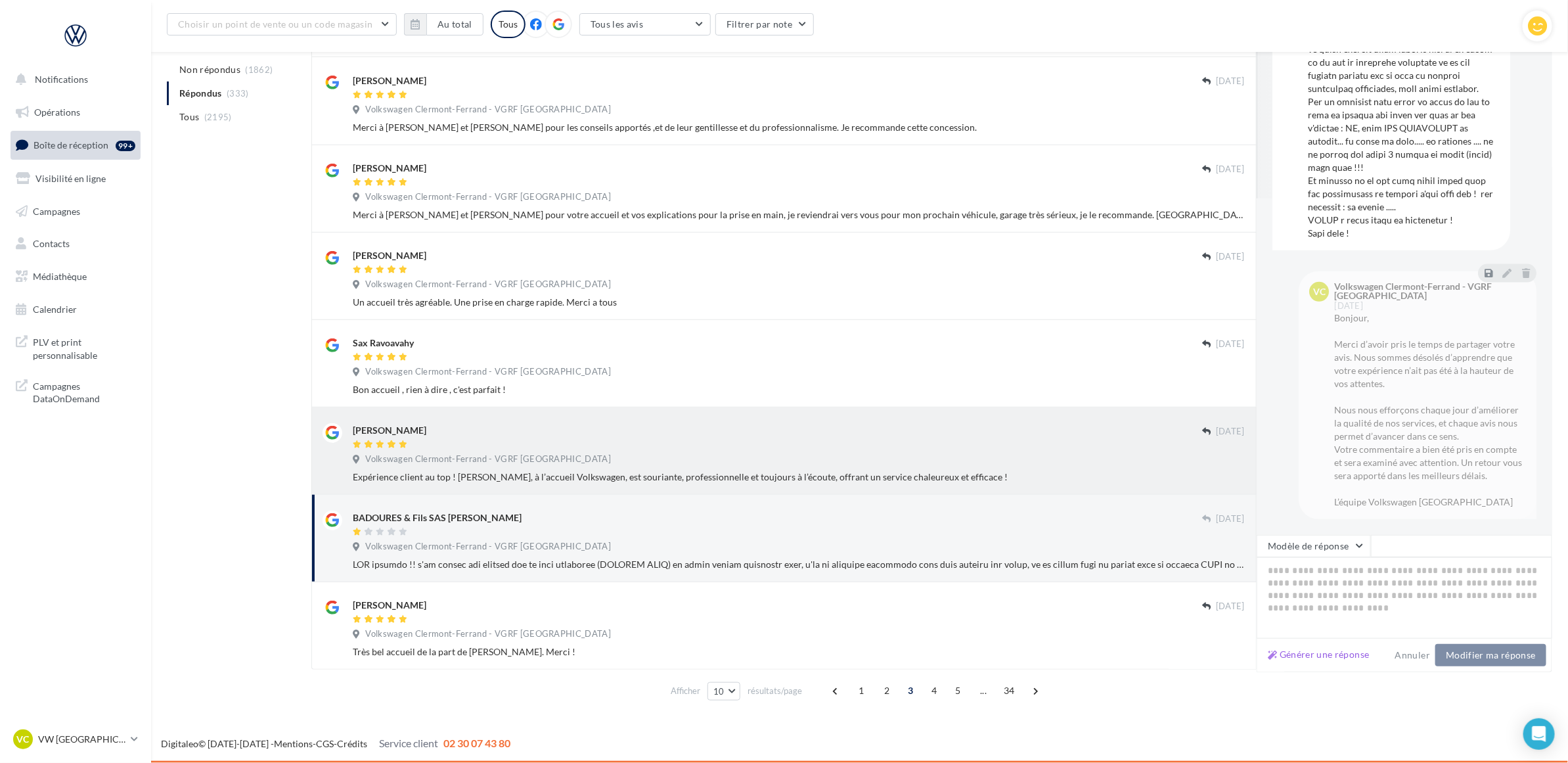
type textarea "**********"
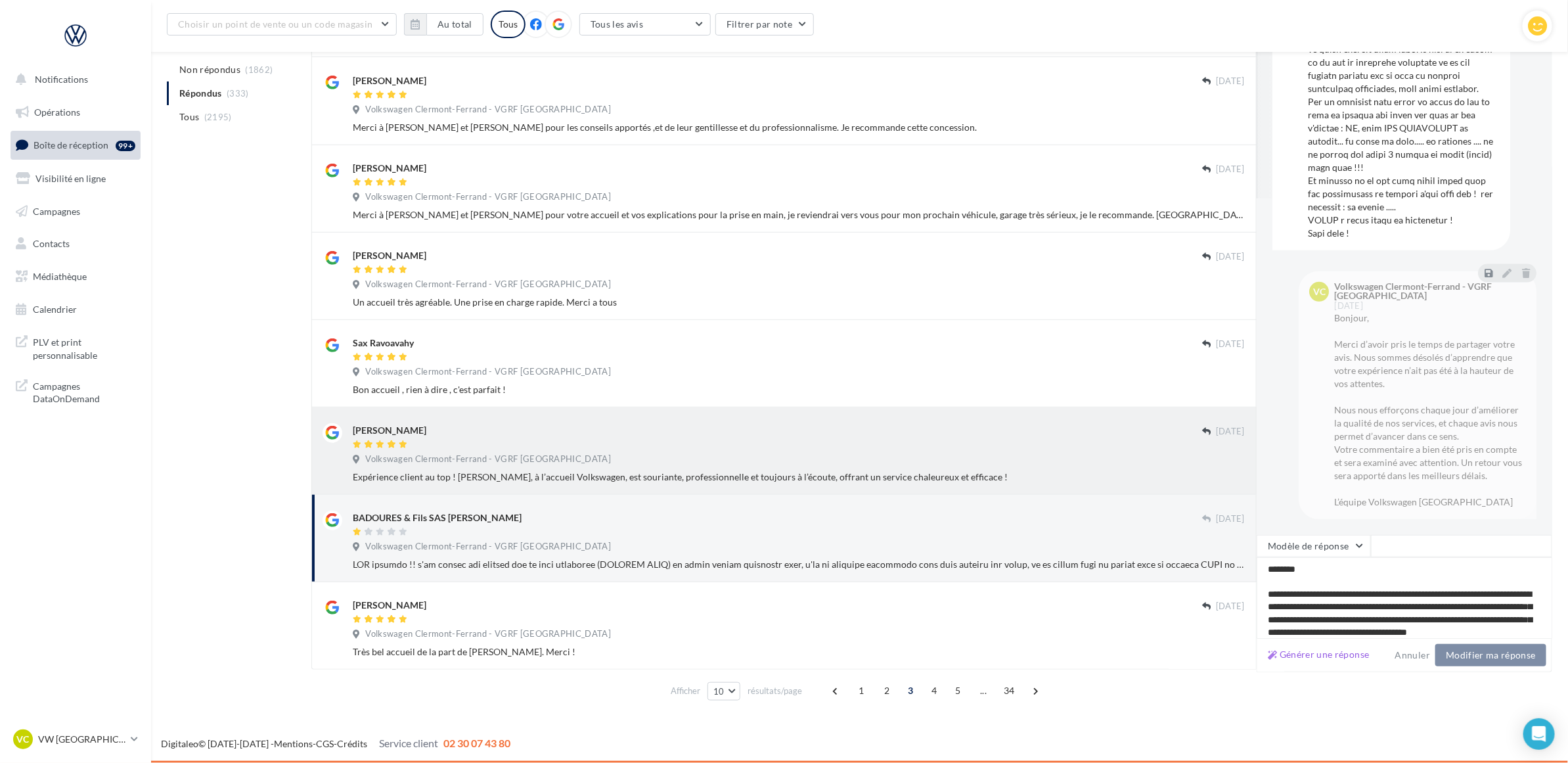
scroll to position [215, 0]
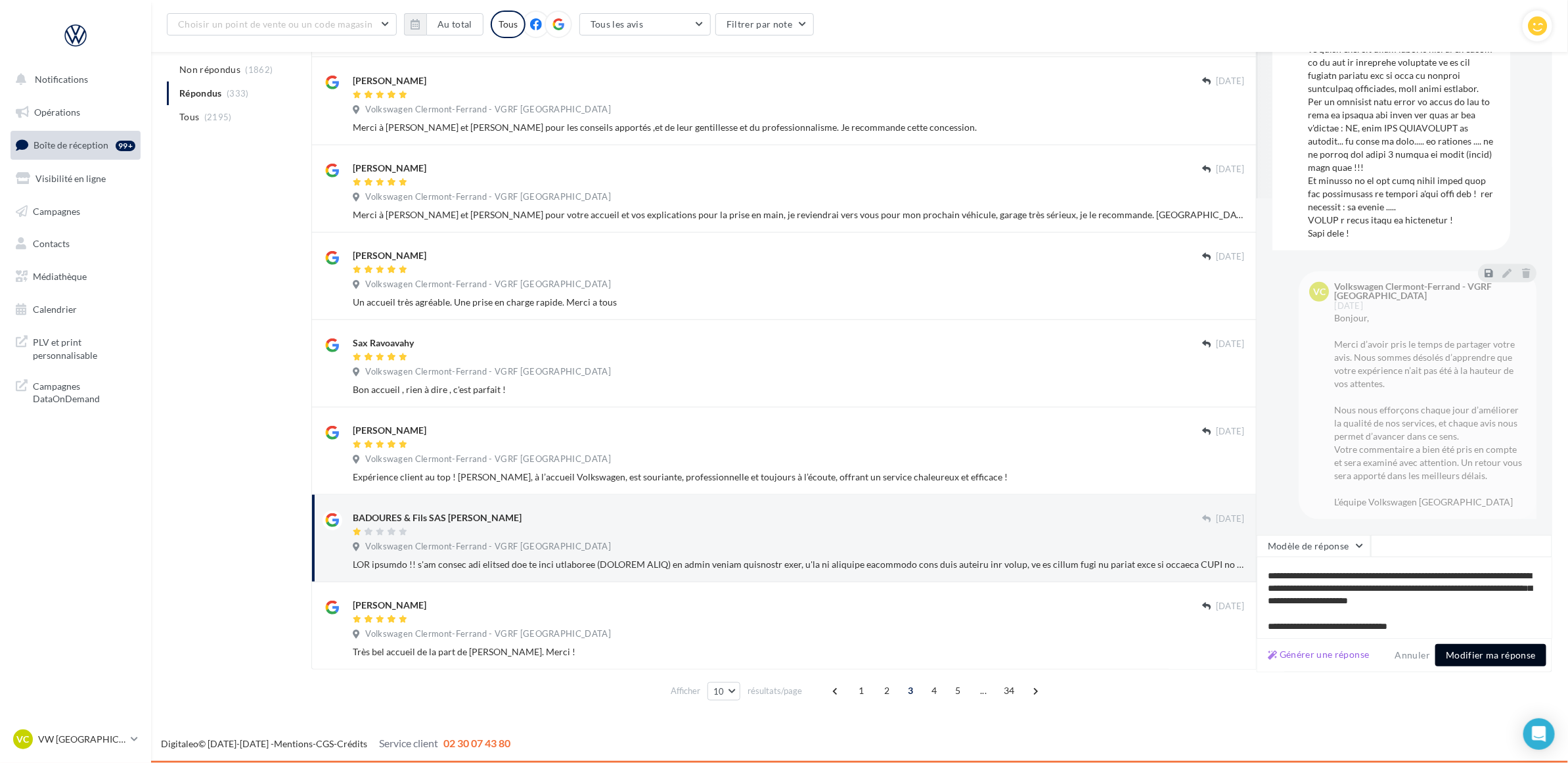
type textarea "**********"
click at [1480, 649] on button "Modifier ma réponse" at bounding box center [1491, 655] width 111 height 22
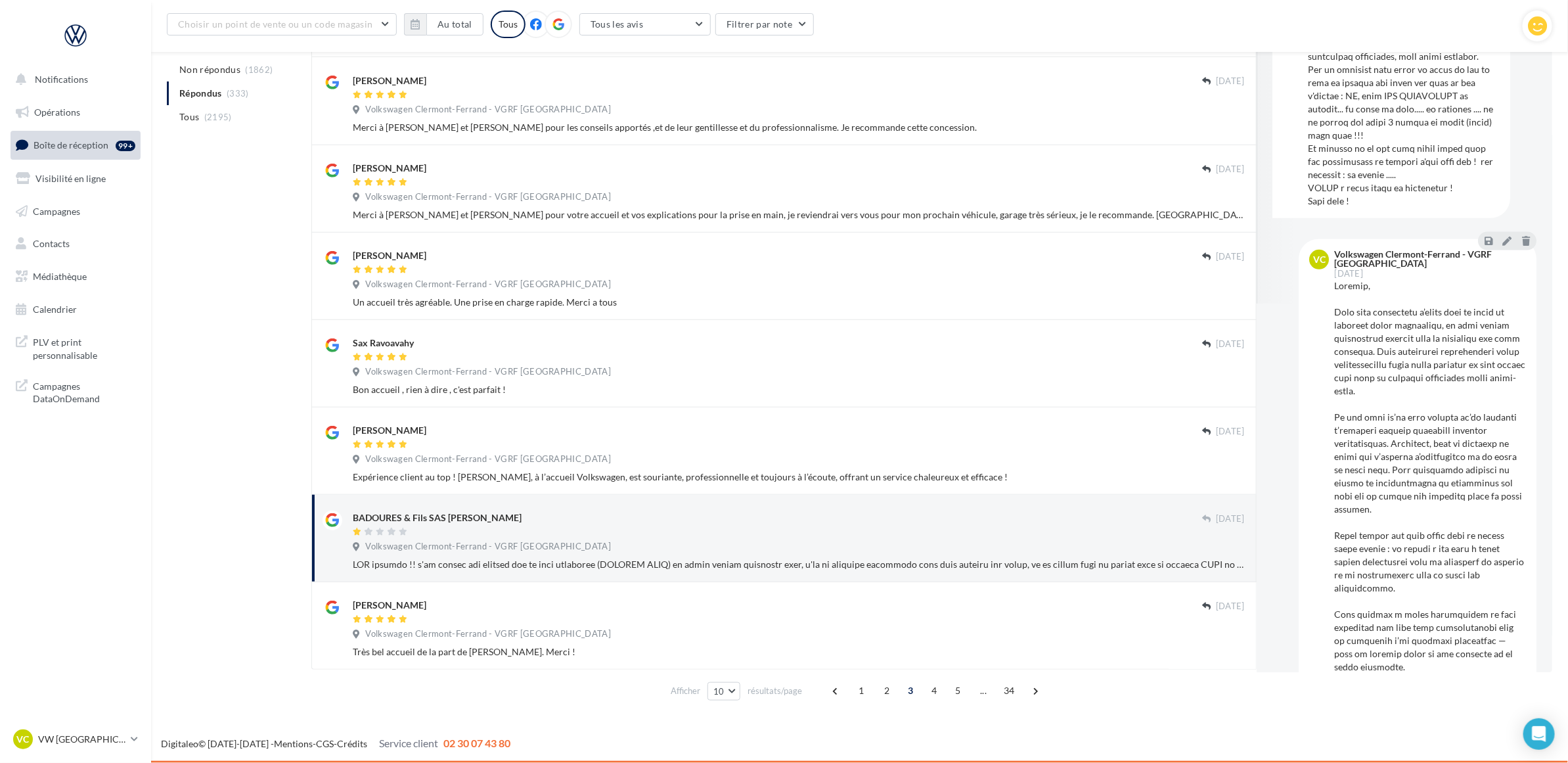
scroll to position [424, 0]
click at [932, 695] on span "4" at bounding box center [934, 690] width 21 height 21
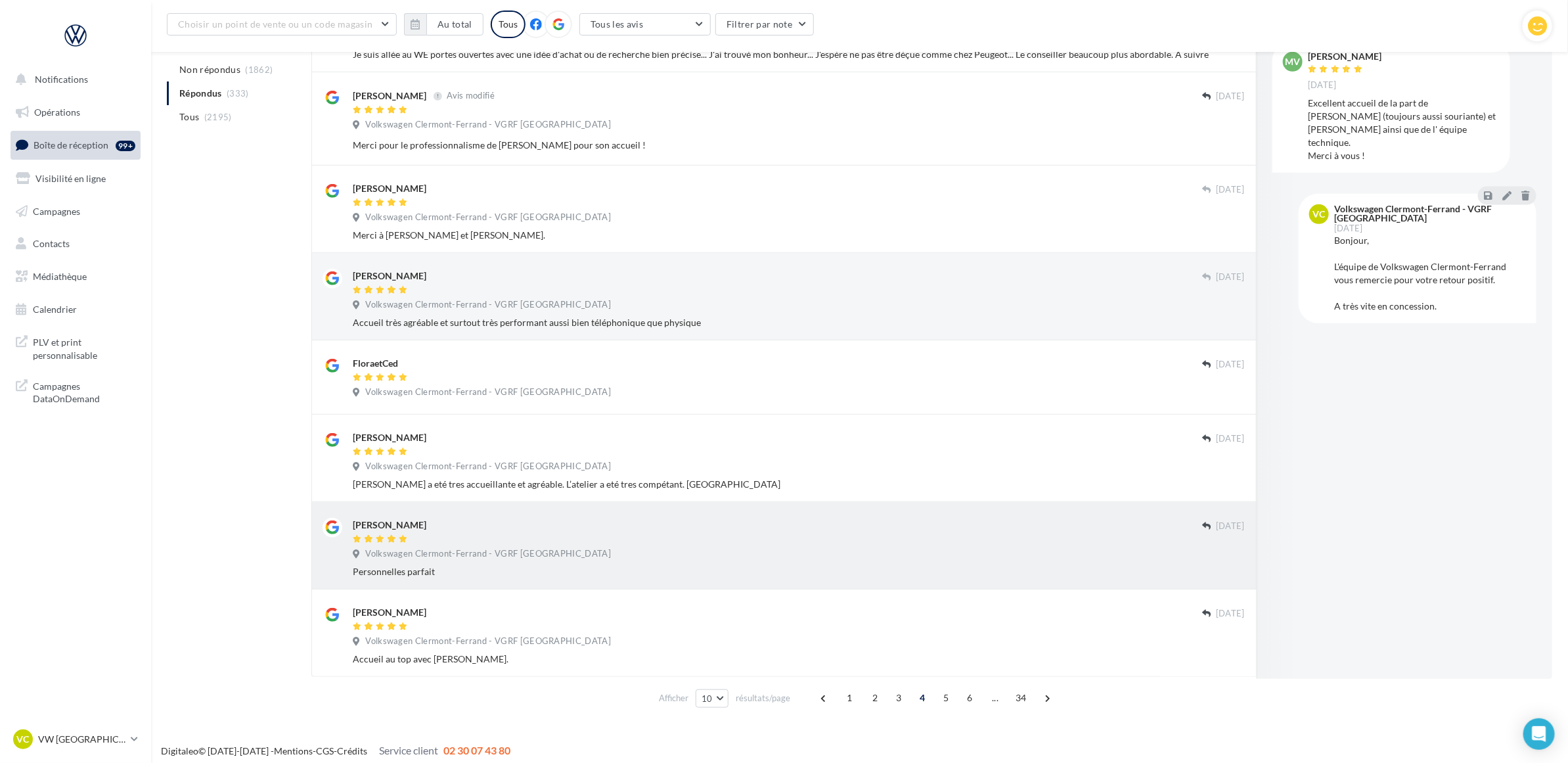
scroll to position [416, 0]
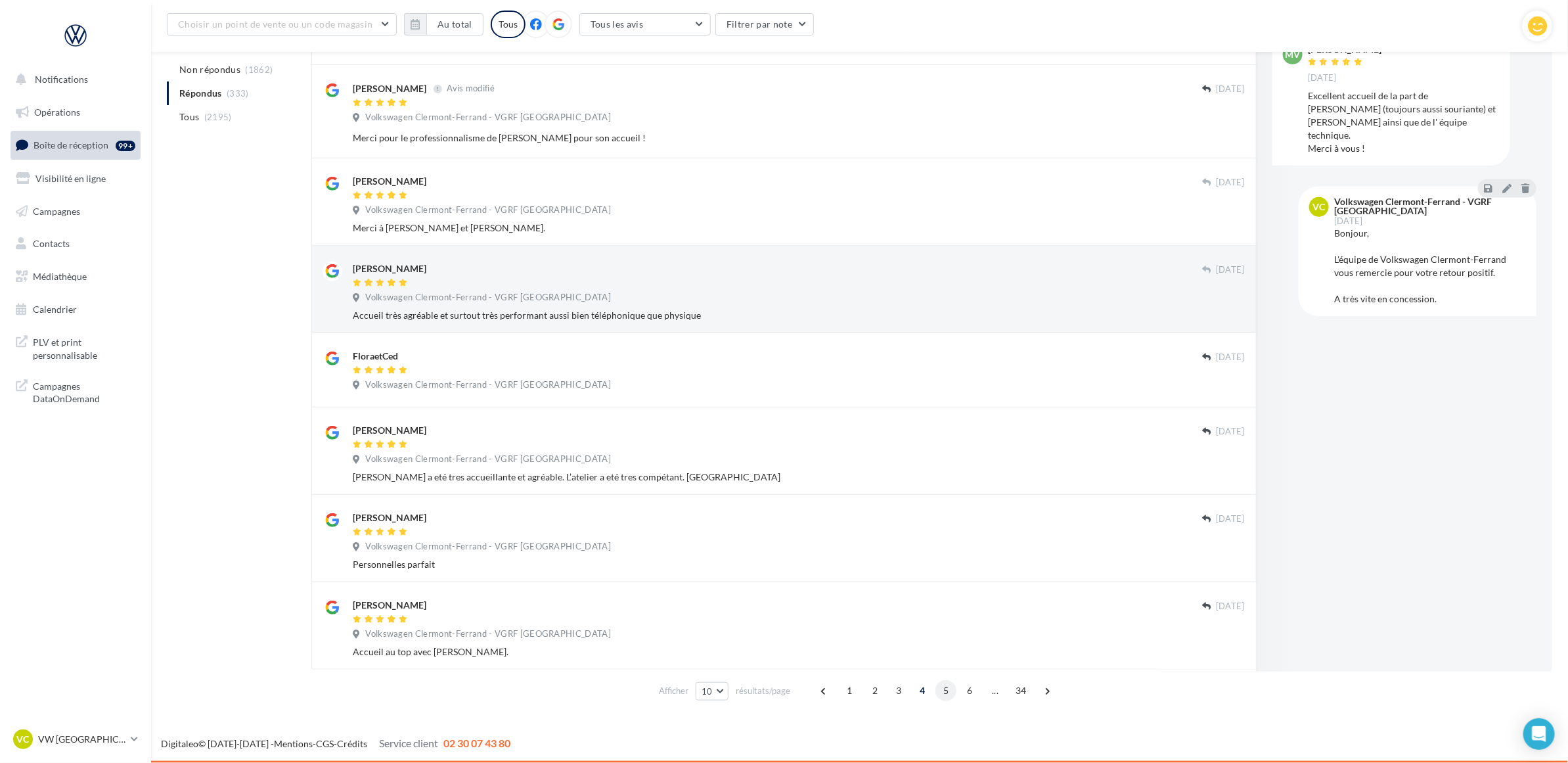
click at [947, 697] on span "5" at bounding box center [946, 690] width 21 height 21
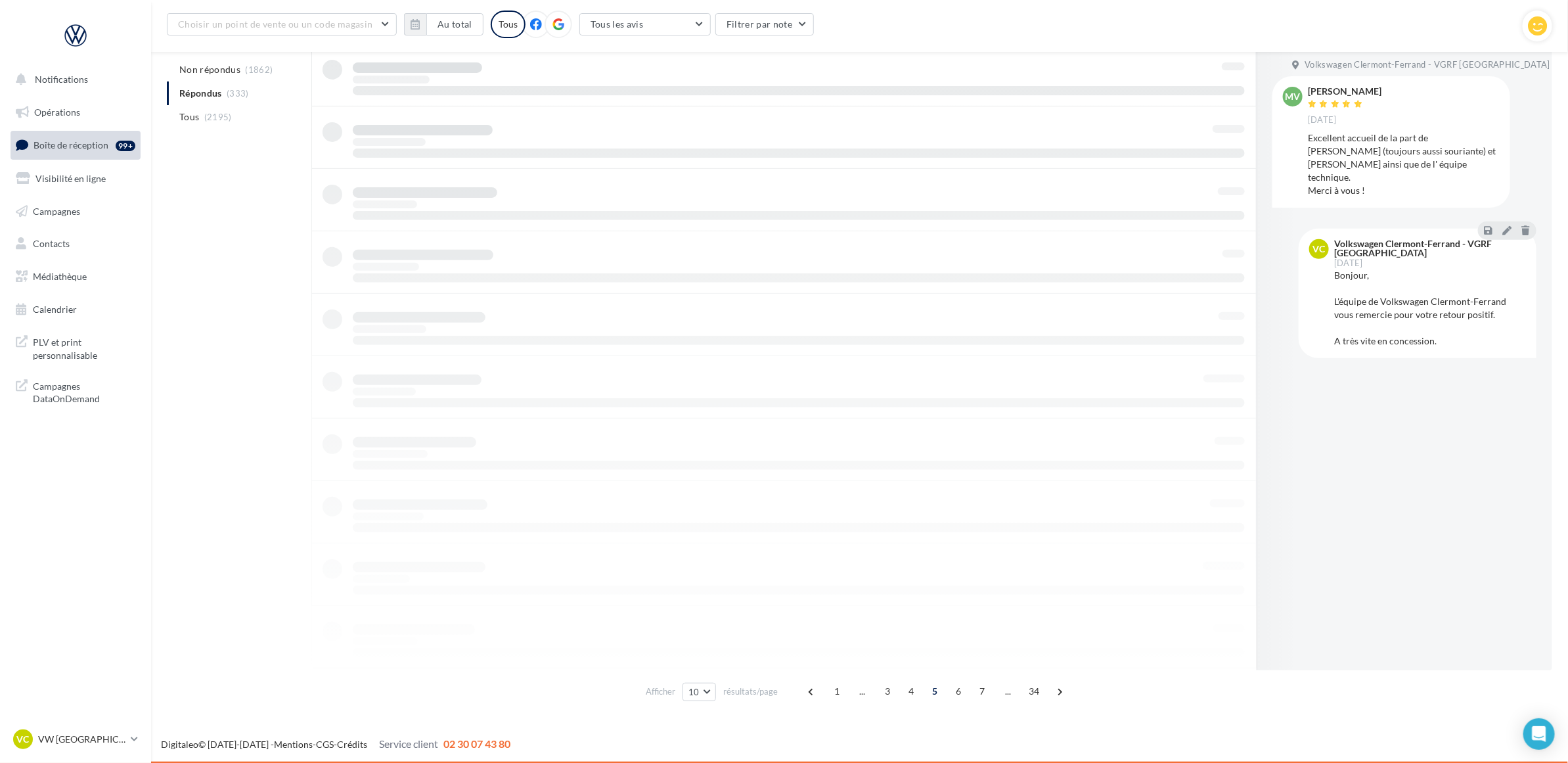
scroll to position [398, 0]
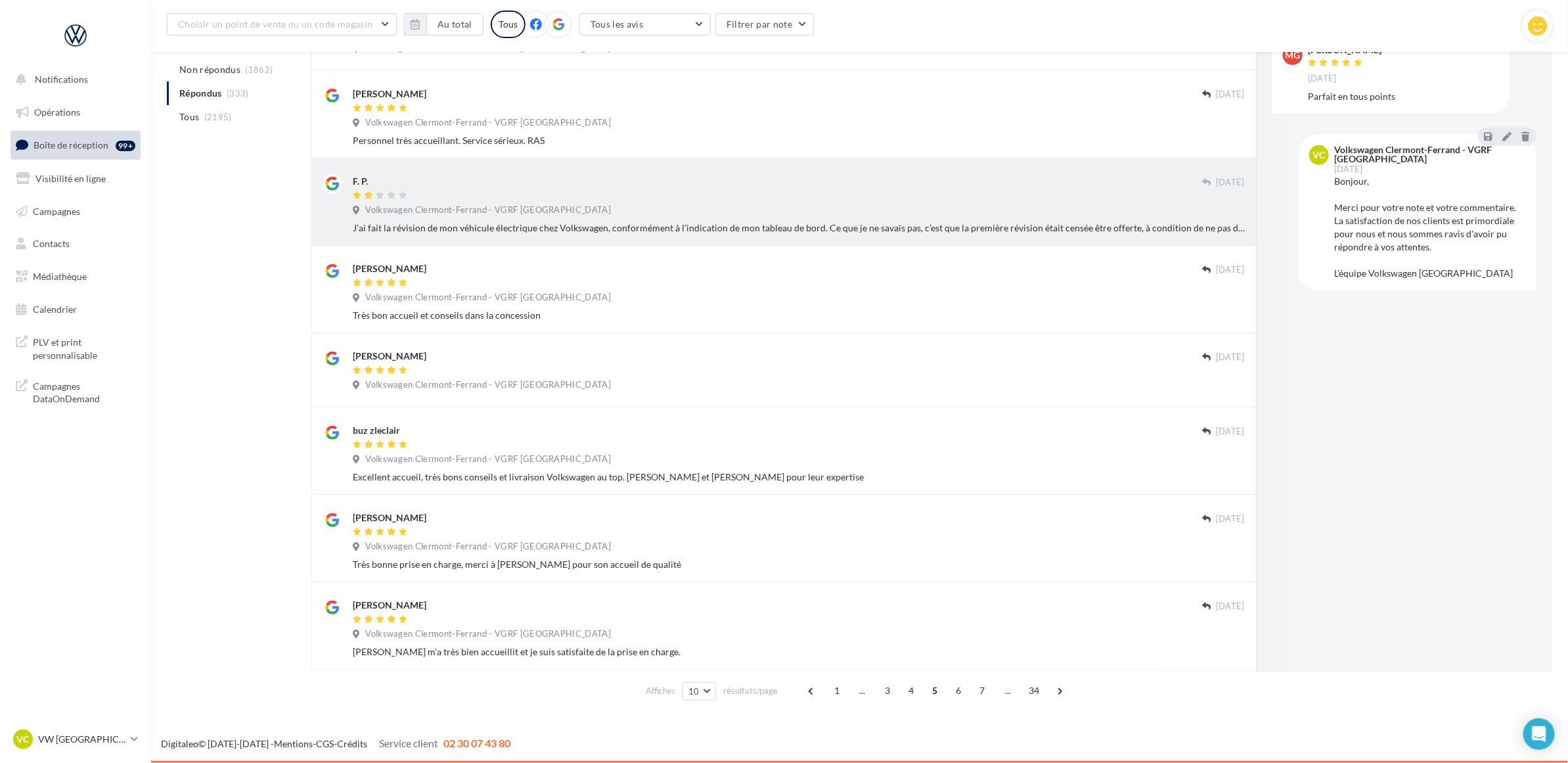
click at [722, 222] on div "J’ai fait la révision de mon véhicule électrique chez Volkswagen, conformément …" at bounding box center [799, 228] width 892 height 13
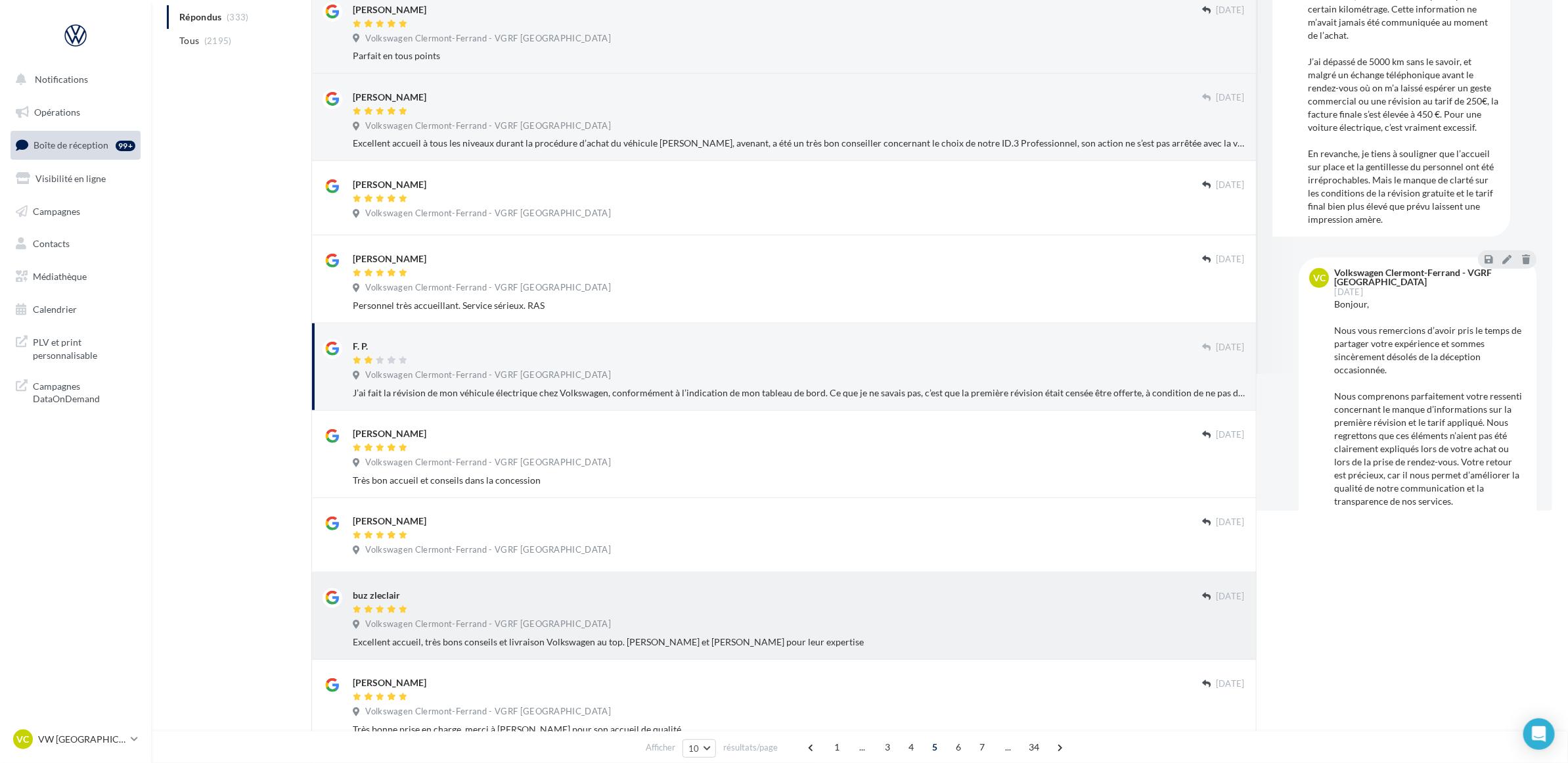
scroll to position [146, 0]
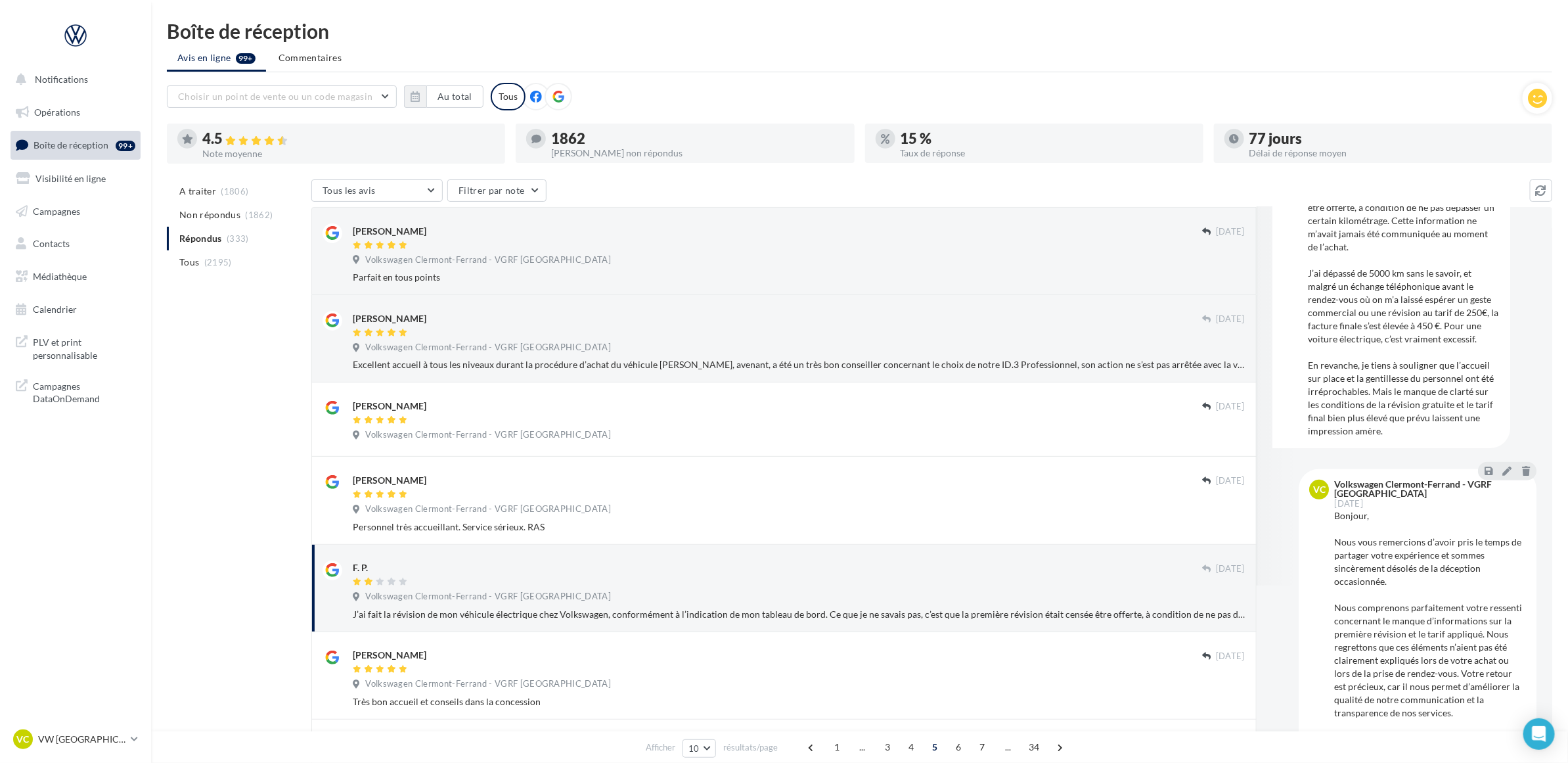
click at [260, 394] on div "A traiter (1806) Non répondus (1862) Répondus (333) Tous (2195) Tous les avis T…" at bounding box center [859, 636] width 1386 height 913
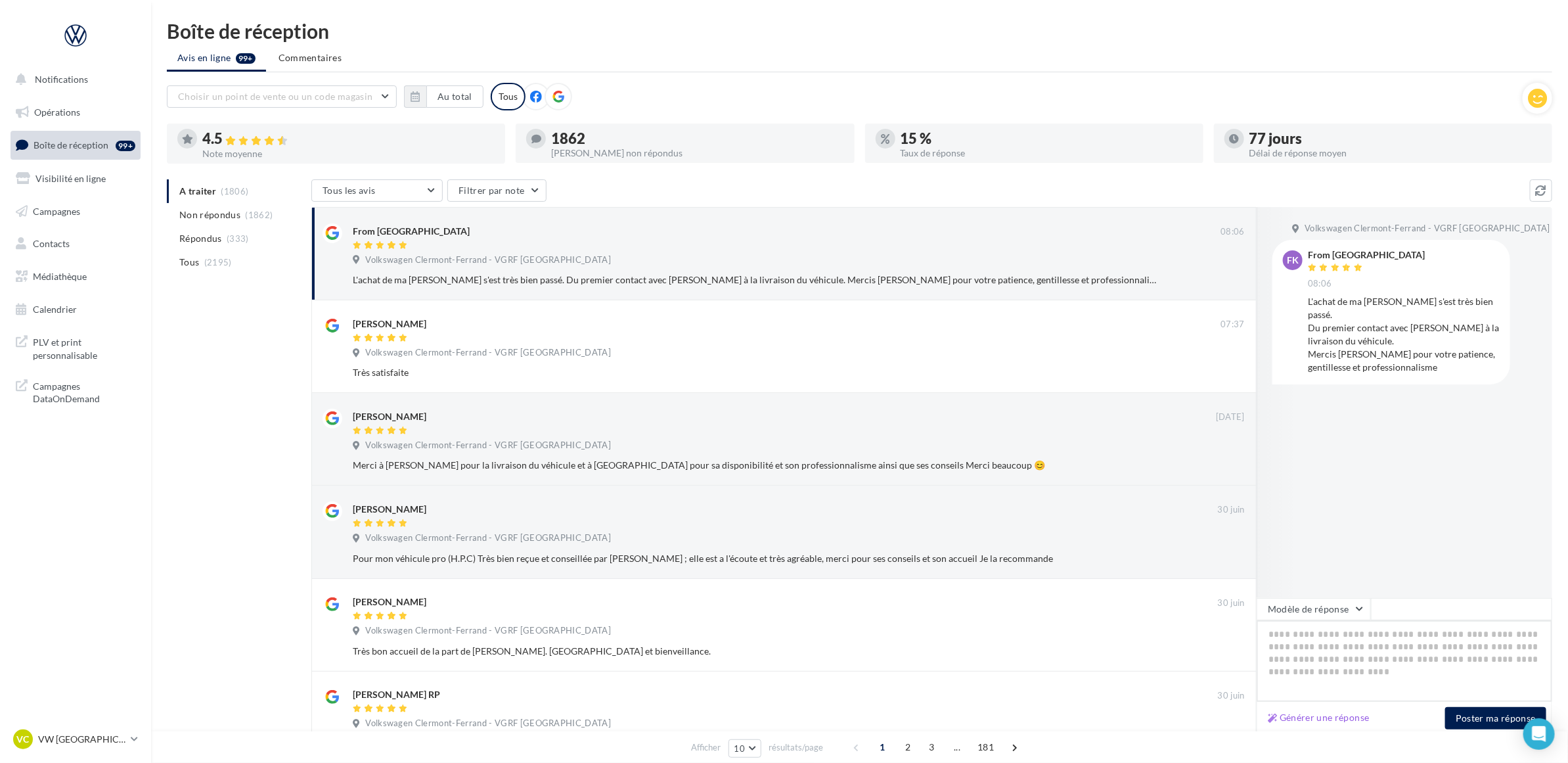
click at [1363, 646] on textarea at bounding box center [1405, 661] width 295 height 81
paste textarea "**********"
type textarea "**********"
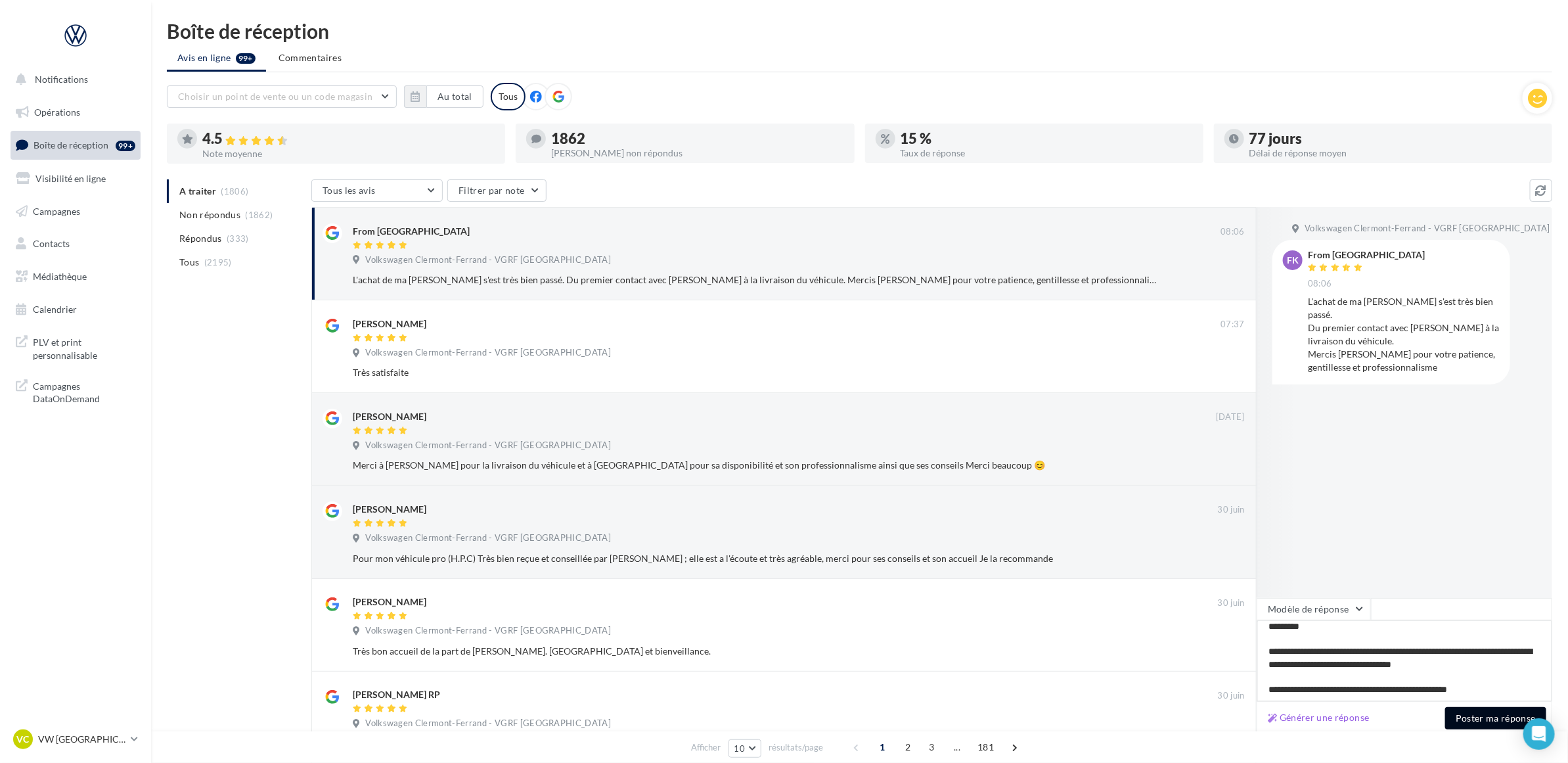
type textarea "**********"
click at [1473, 724] on button "Poster ma réponse" at bounding box center [1495, 718] width 101 height 22
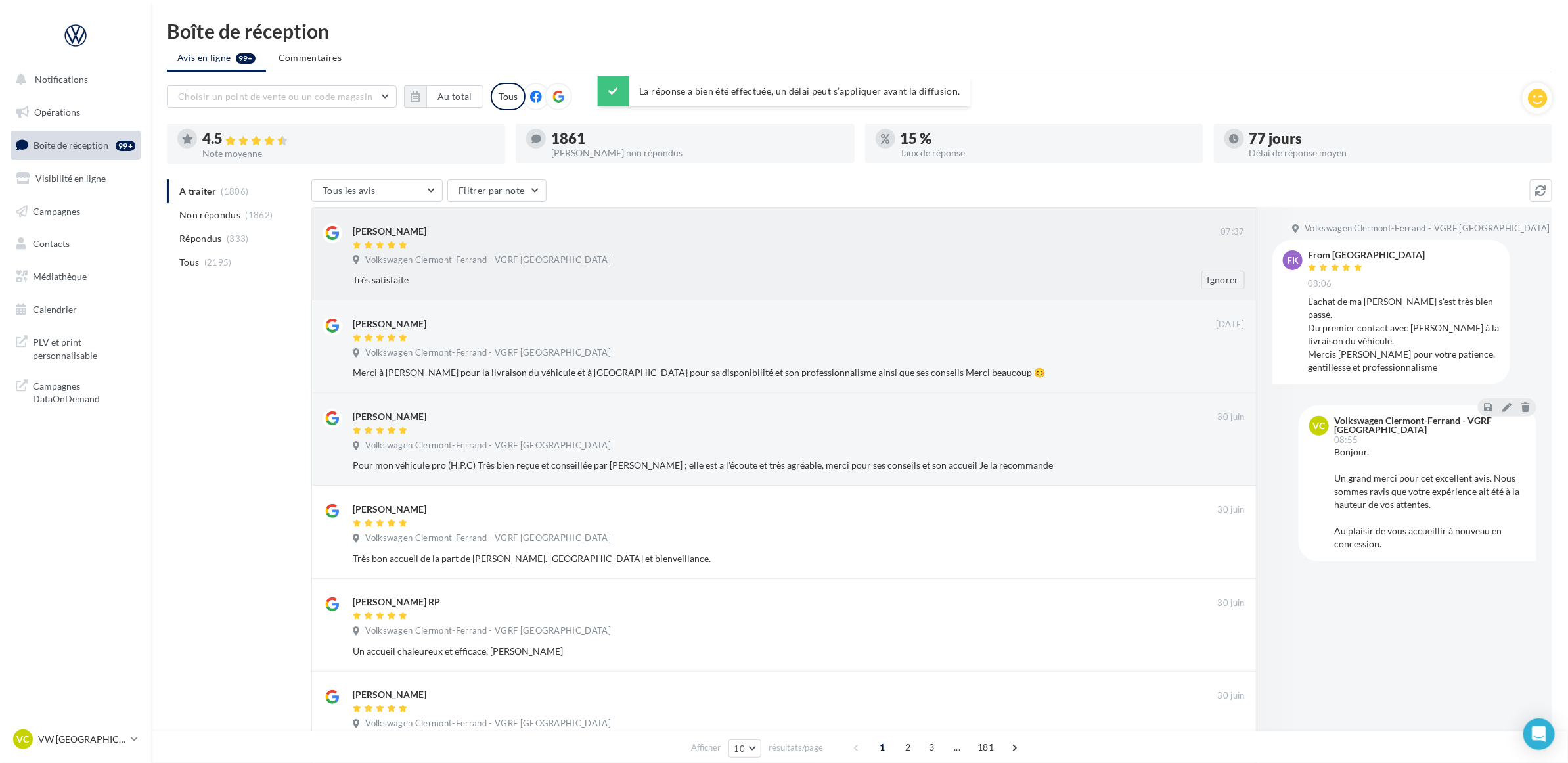
click at [529, 270] on div "Très satisfaite Ignorer" at bounding box center [804, 279] width 903 height 18
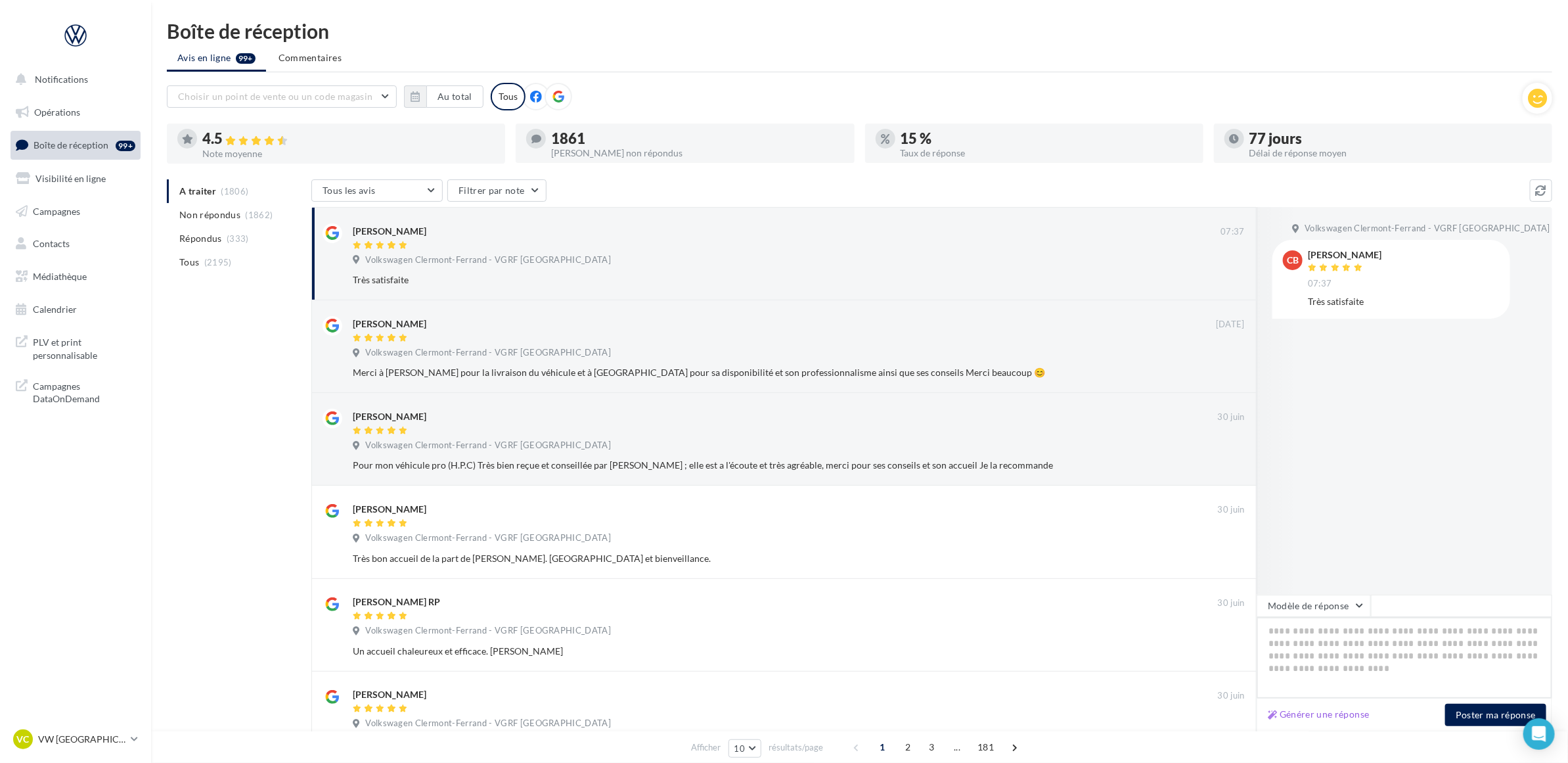
click at [1289, 657] on textarea at bounding box center [1405, 657] width 295 height 81
paste textarea "**********"
type textarea "**********"
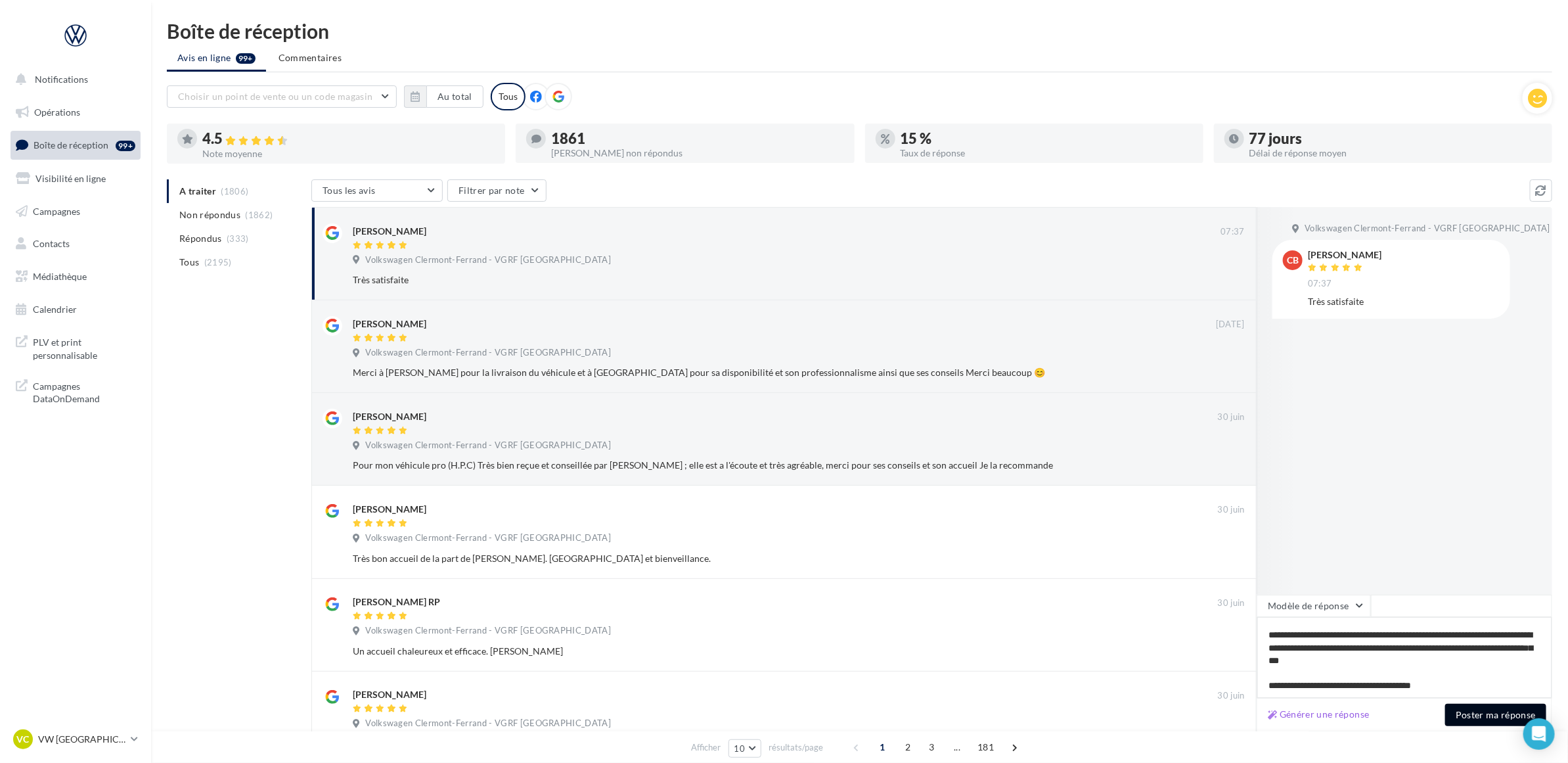
type textarea "**********"
click at [1500, 720] on button "Poster ma réponse" at bounding box center [1495, 714] width 101 height 22
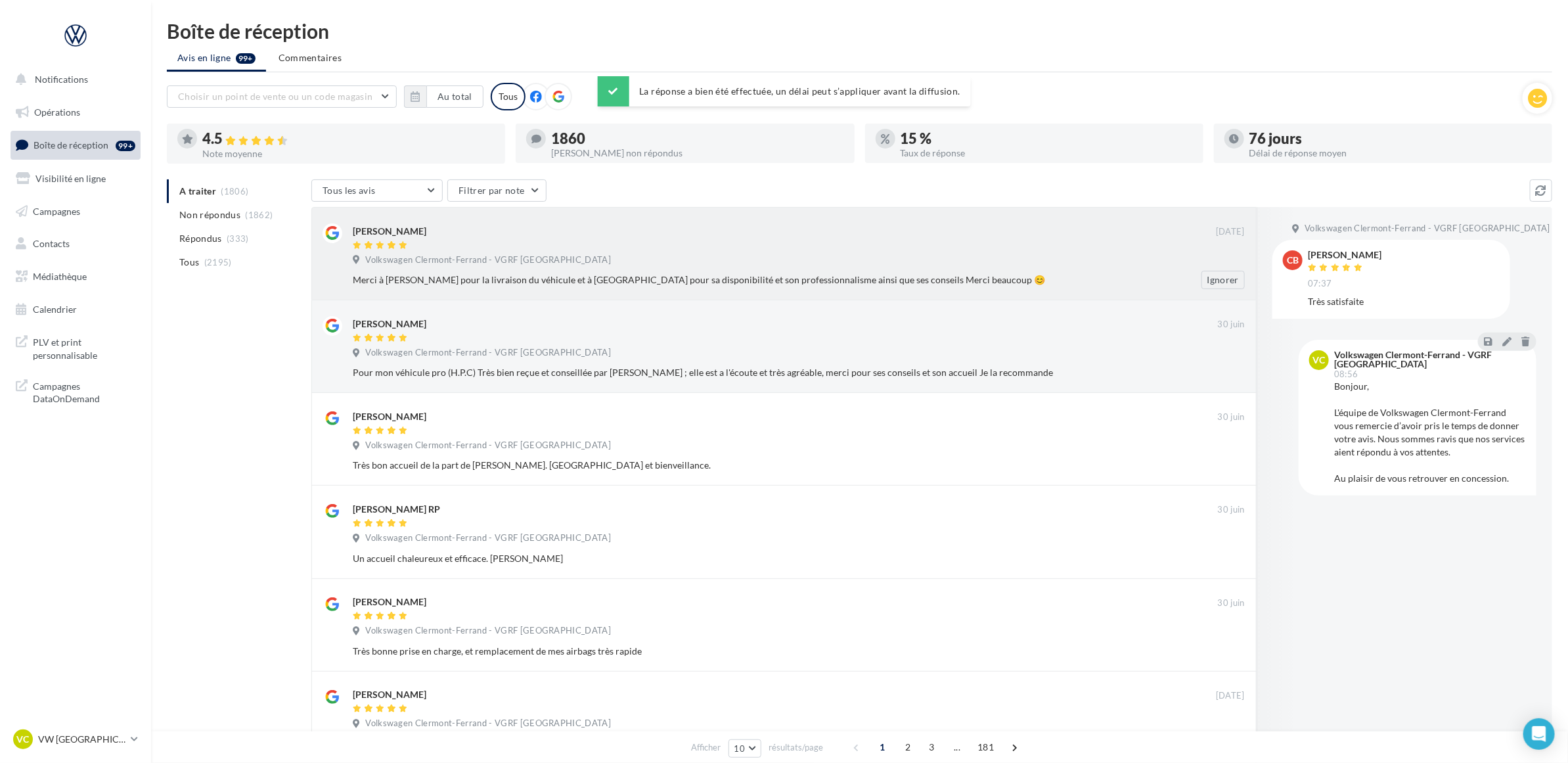
click at [473, 264] on span "Volkswagen Clermont-Ferrand - VGRF [GEOGRAPHIC_DATA]" at bounding box center [488, 260] width 246 height 12
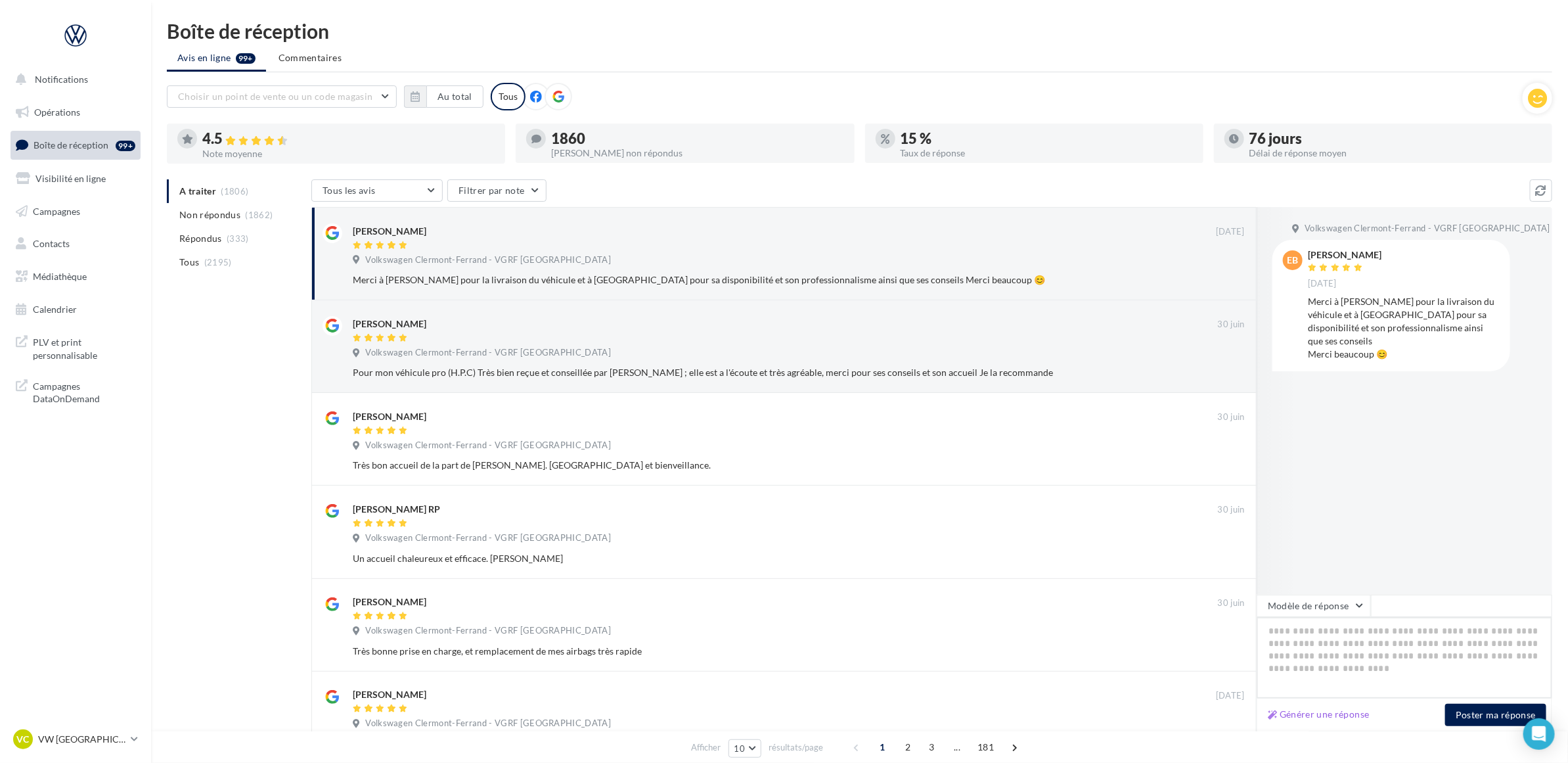
click at [1368, 660] on textarea at bounding box center [1405, 657] width 295 height 81
paste textarea "**********"
type textarea "**********"
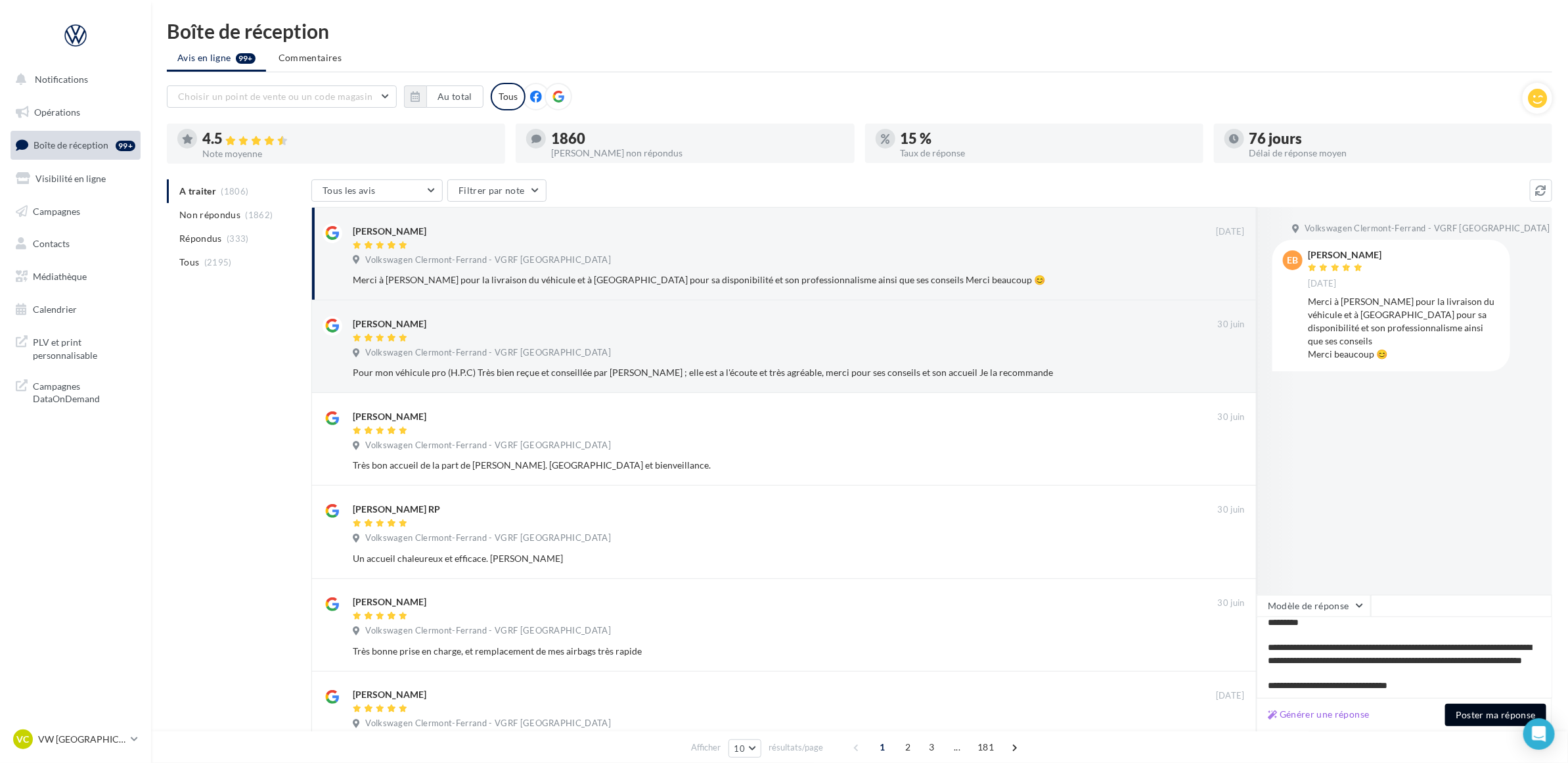
click at [1464, 714] on button "Poster ma réponse" at bounding box center [1495, 714] width 101 height 22
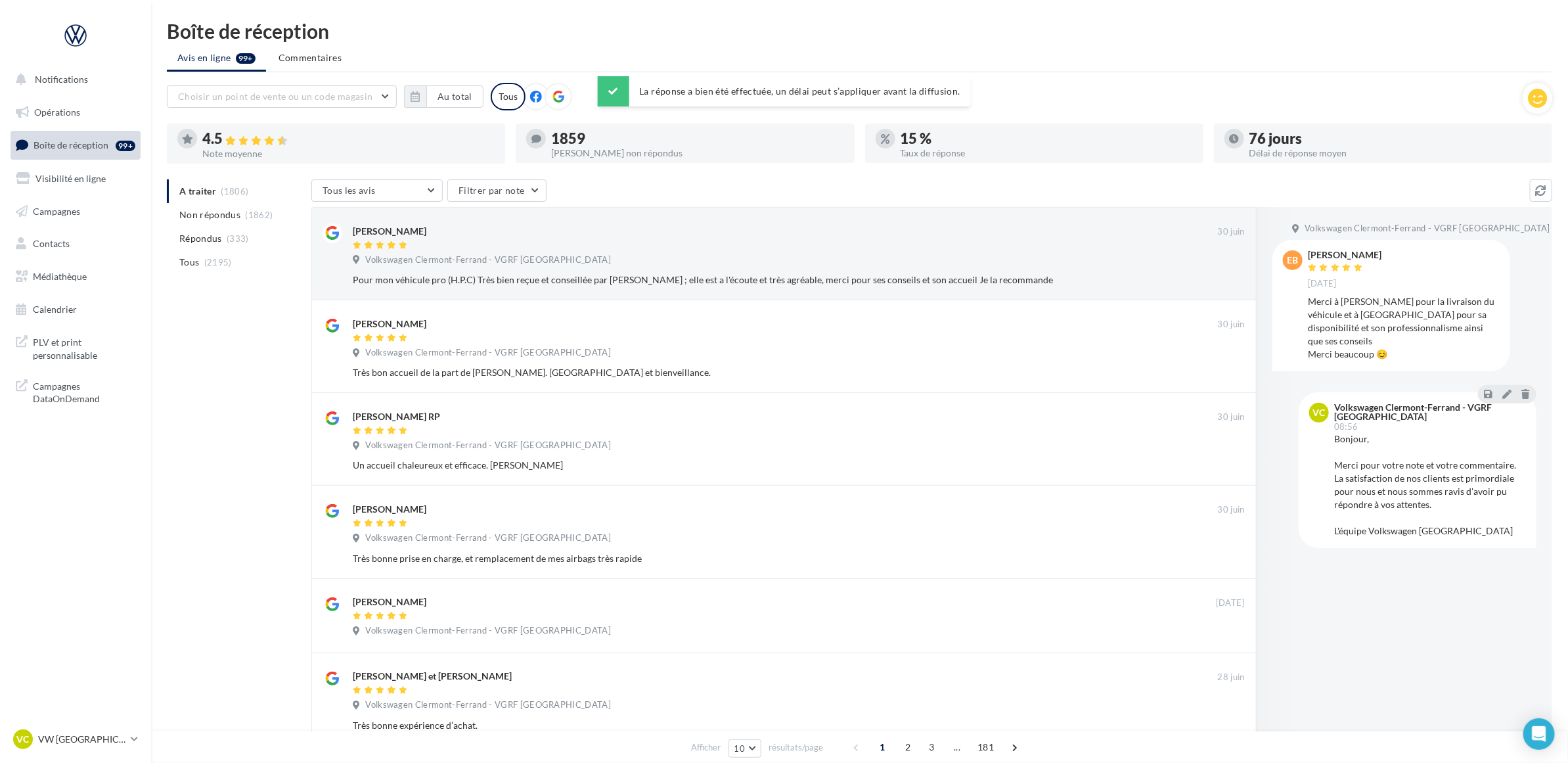
click at [224, 377] on div "A traiter (1806) Non répondus (1862) Répondus (333) Tous (2195) Tous les avis T…" at bounding box center [859, 648] width 1386 height 936
click at [116, 733] on p "VW [GEOGRAPHIC_DATA]" at bounding box center [81, 739] width 87 height 13
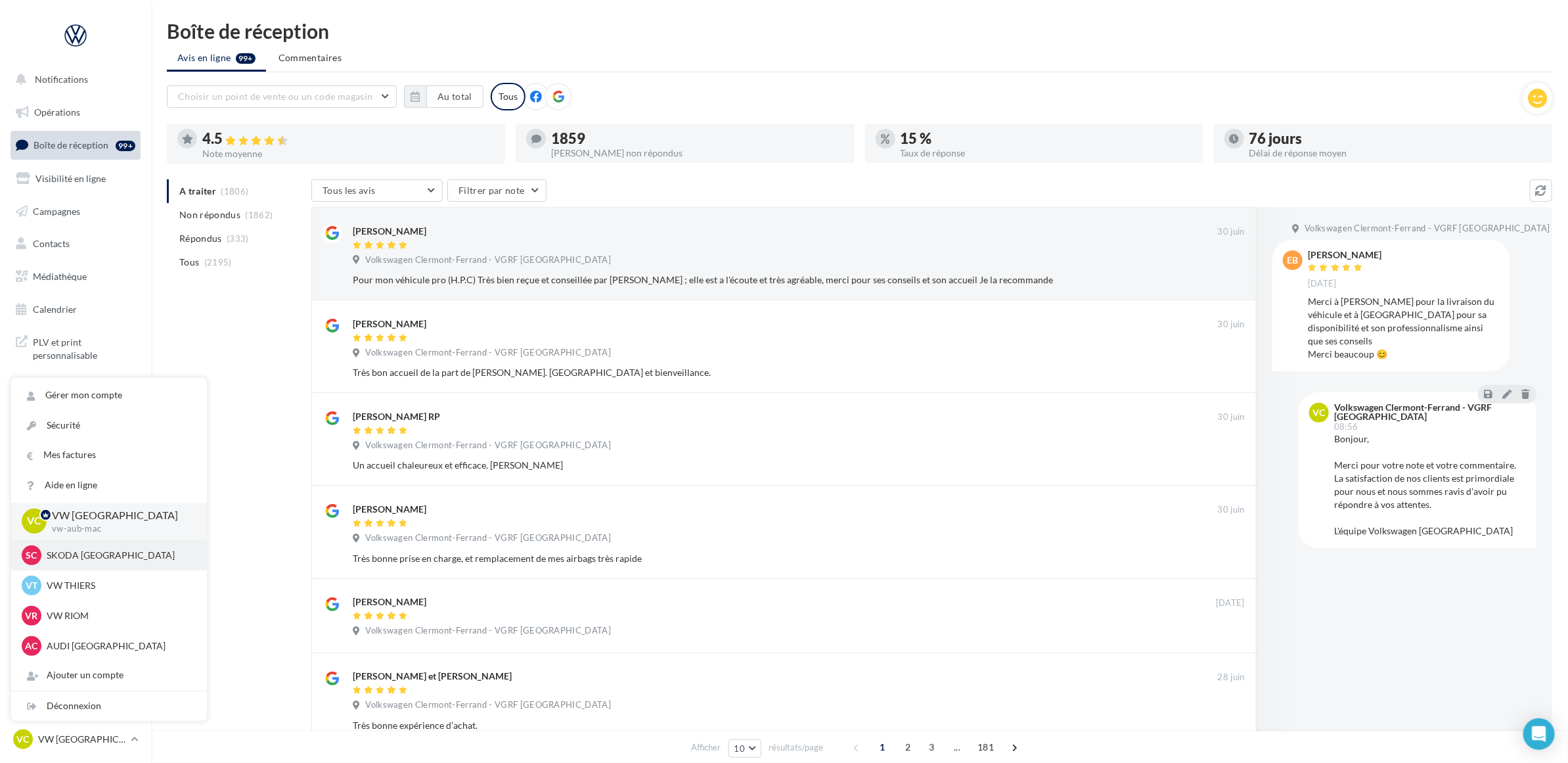
click at [128, 562] on div "SC SKODA [GEOGRAPHIC_DATA] sk-aubi-cha" at bounding box center [109, 555] width 175 height 20
